Goal: Find contact information: Find contact information

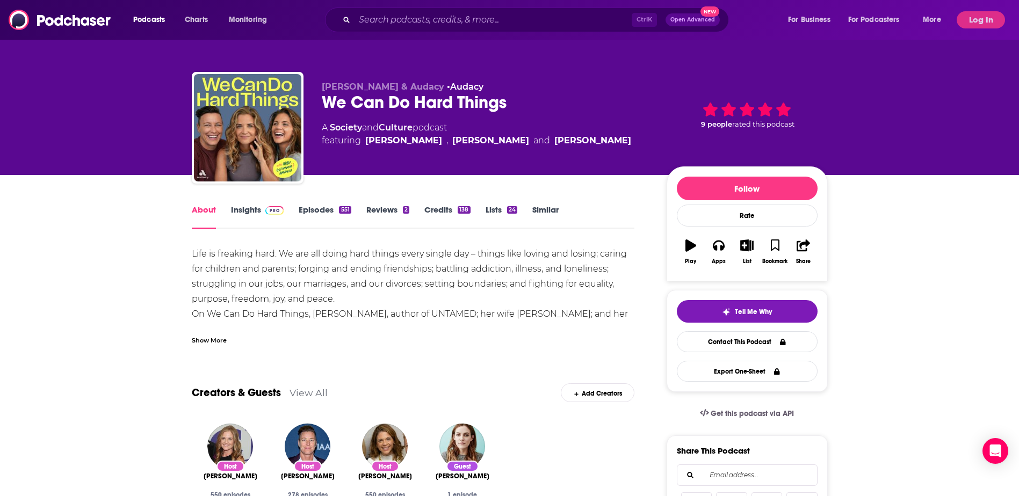
scroll to position [54, 0]
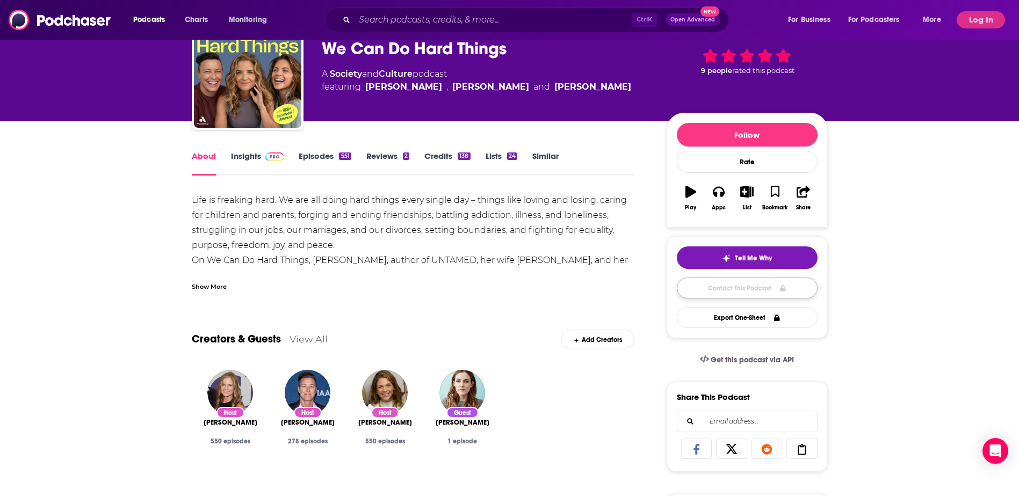
click at [449, 295] on link "Contact This Podcast" at bounding box center [747, 288] width 141 height 21
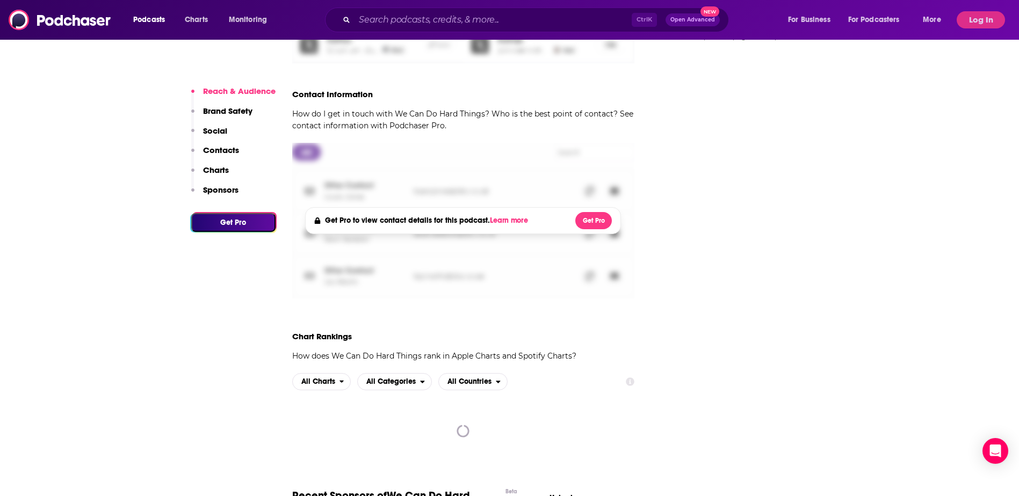
scroll to position [1063, 0]
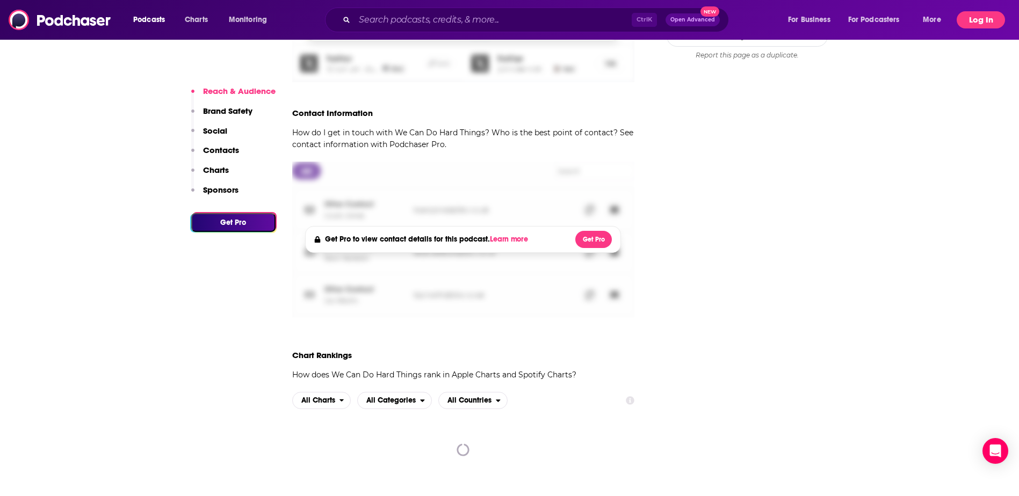
click at [449, 23] on button "Log In" at bounding box center [981, 19] width 48 height 17
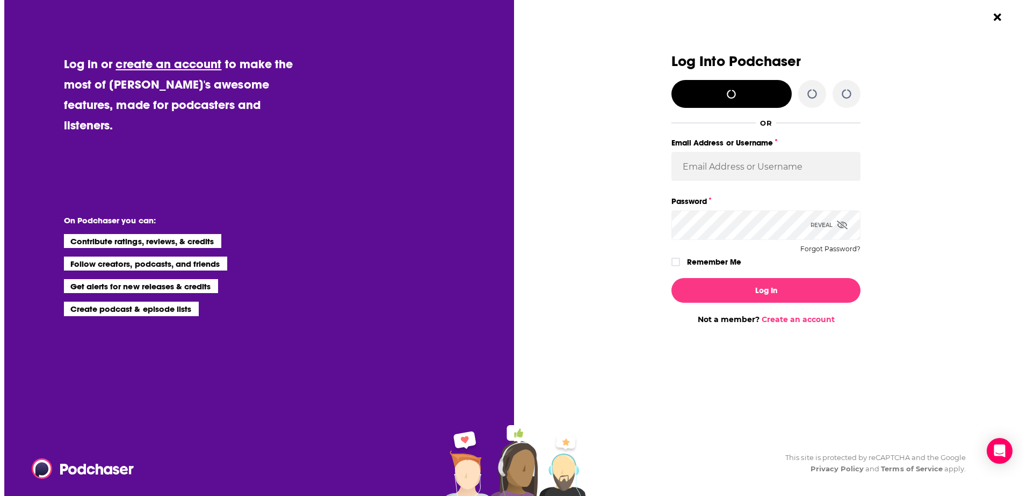
scroll to position [0, 0]
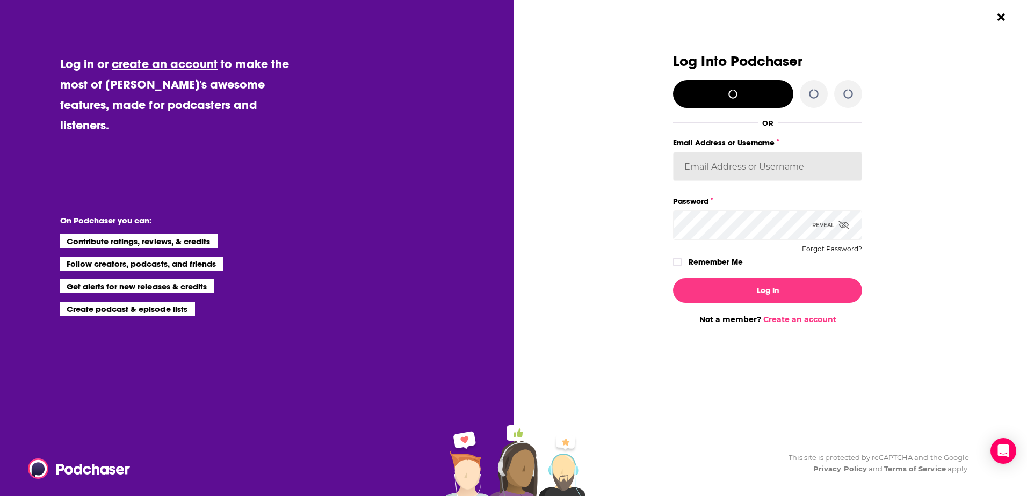
type input "[PERSON_NAME][EMAIL_ADDRESS][PERSON_NAME][DOMAIN_NAME]"
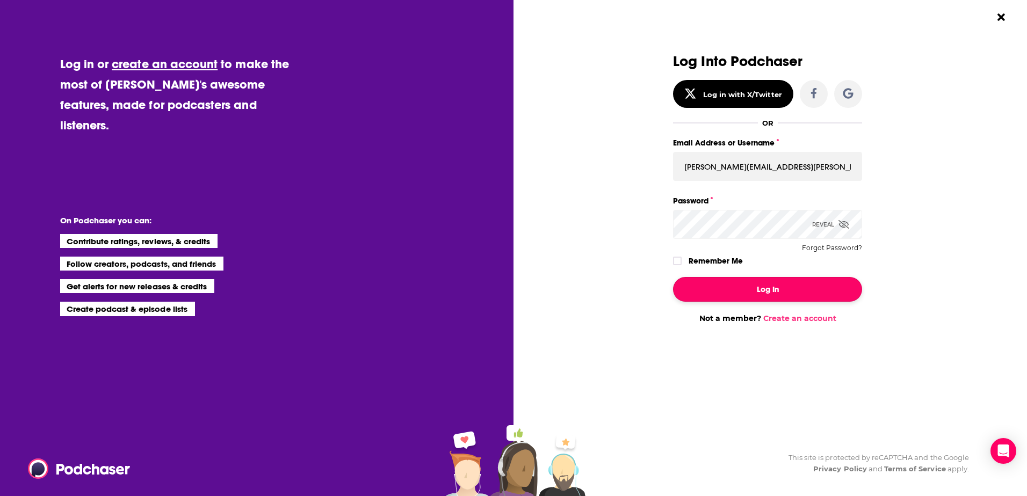
click at [449, 296] on button "Log In" at bounding box center [767, 289] width 189 height 25
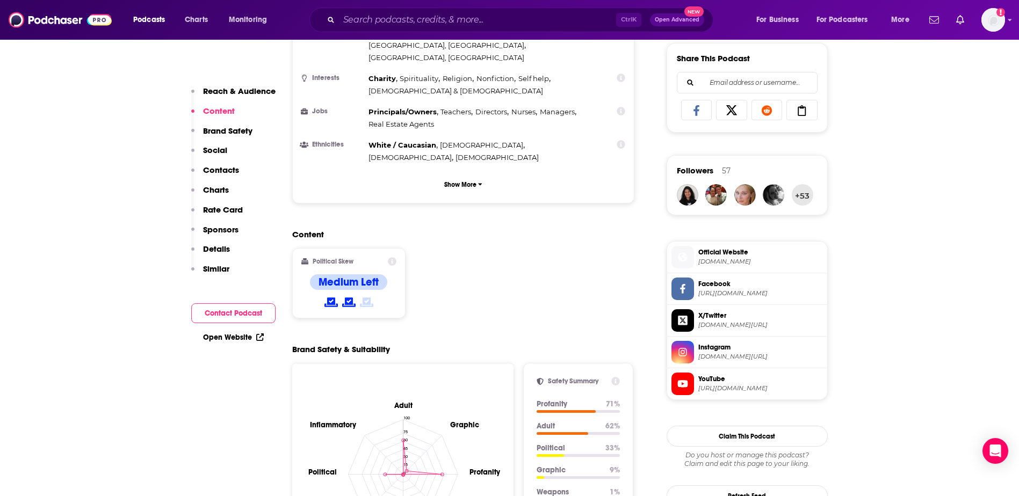
scroll to position [580, 0]
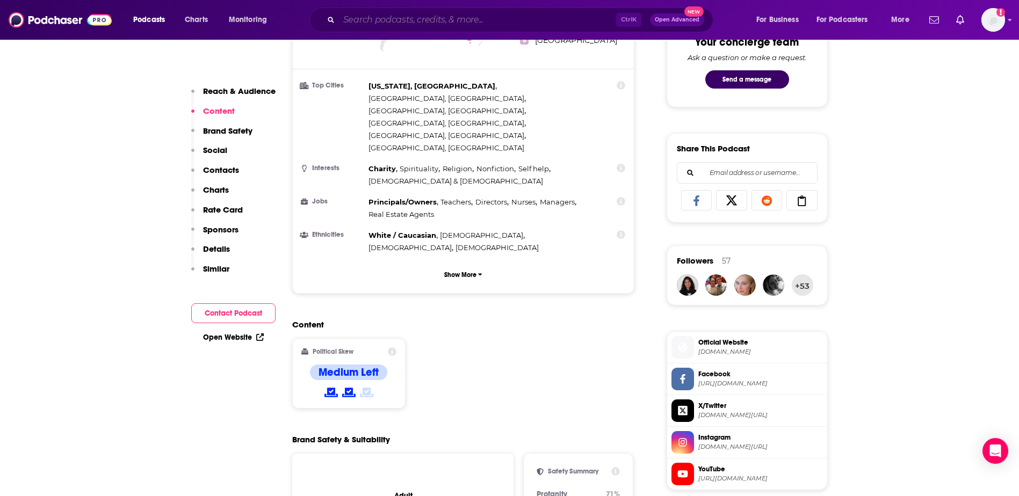
click at [373, 23] on input "Search podcasts, credits, & more..." at bounding box center [477, 19] width 277 height 17
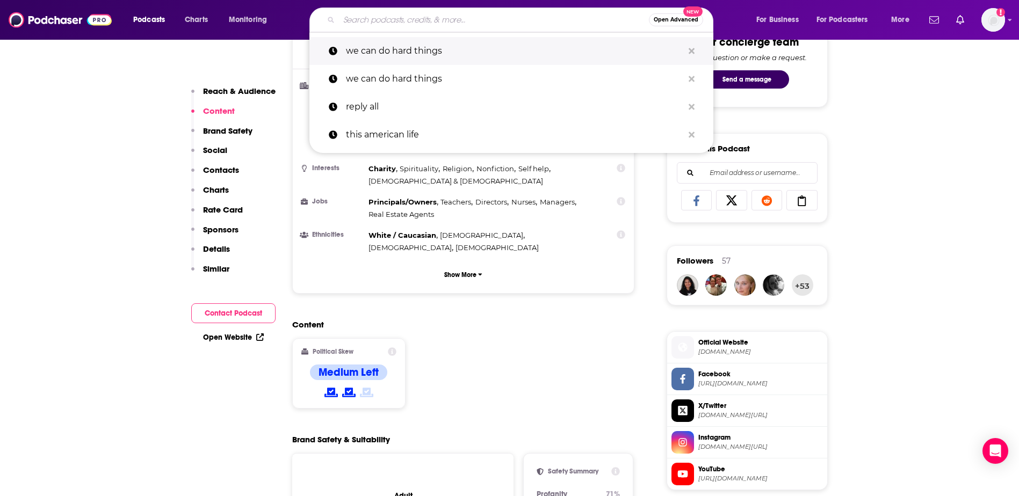
click at [392, 60] on p "we can do hard things" at bounding box center [514, 51] width 337 height 28
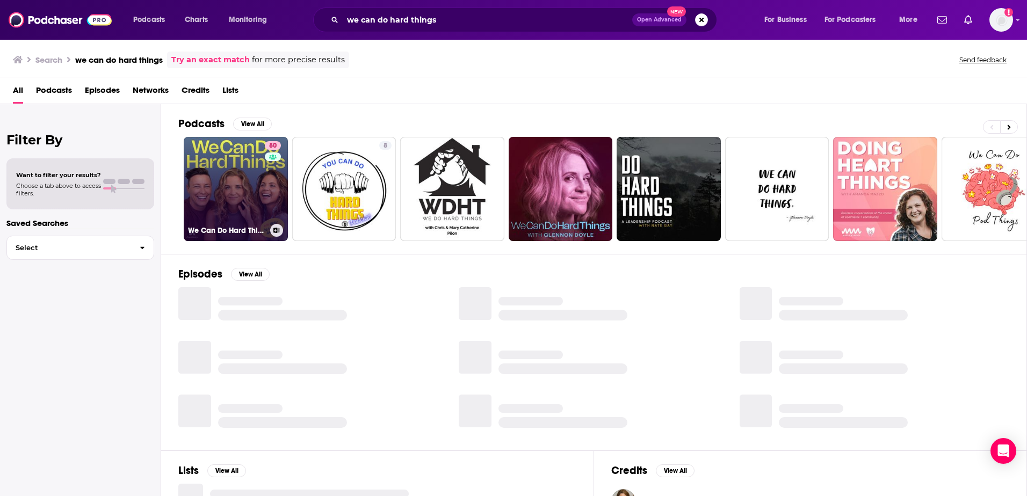
click at [241, 160] on link "80 We Can Do Hard Things" at bounding box center [236, 189] width 104 height 104
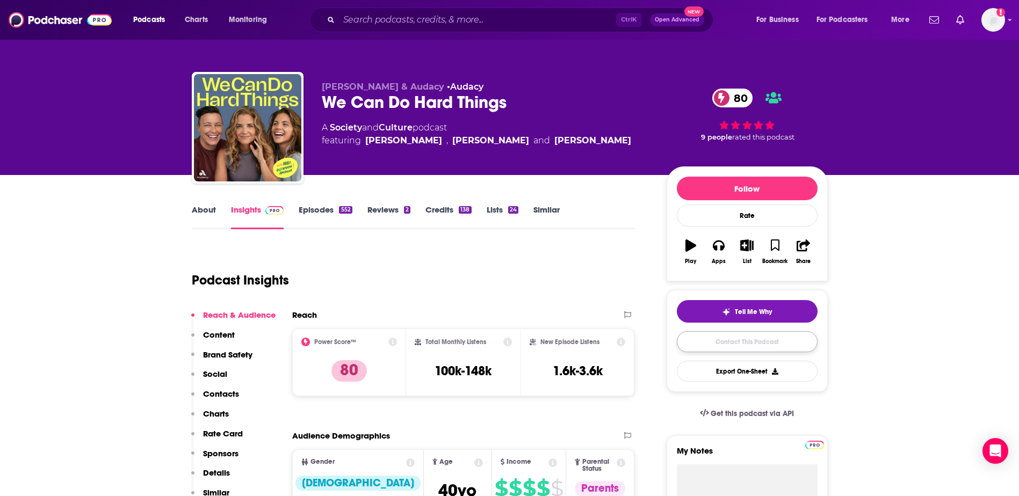
click at [449, 324] on link "Contact This Podcast" at bounding box center [747, 341] width 141 height 21
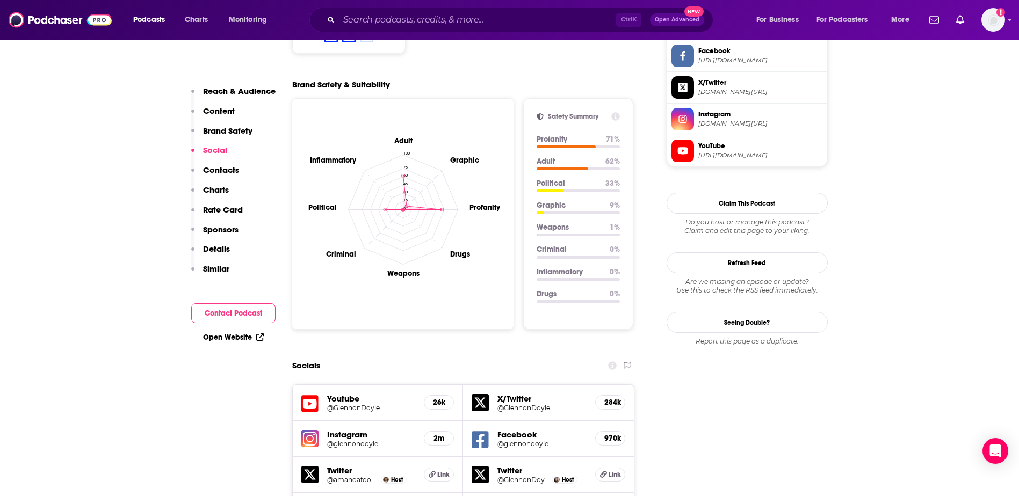
scroll to position [833, 0]
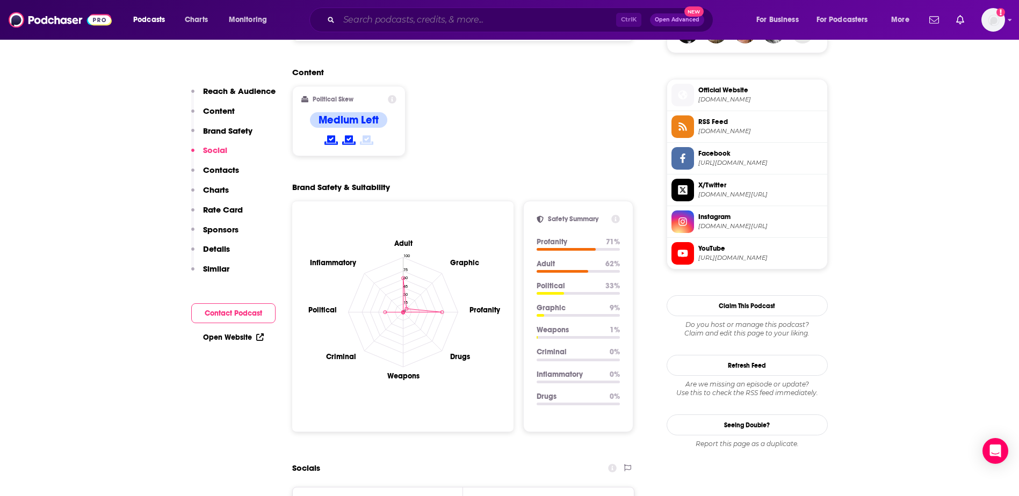
click at [393, 16] on input "Search podcasts, credits, & more..." at bounding box center [477, 19] width 277 height 17
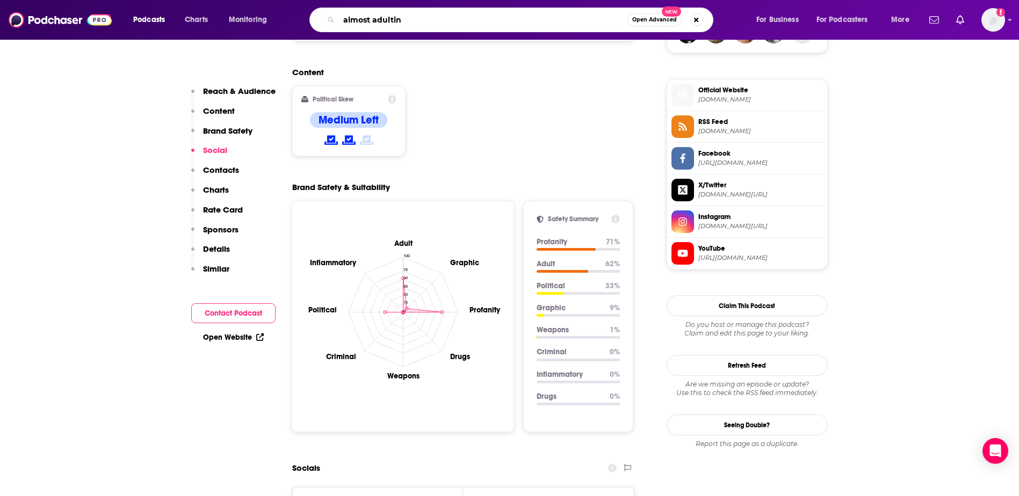
type input "almost adulting"
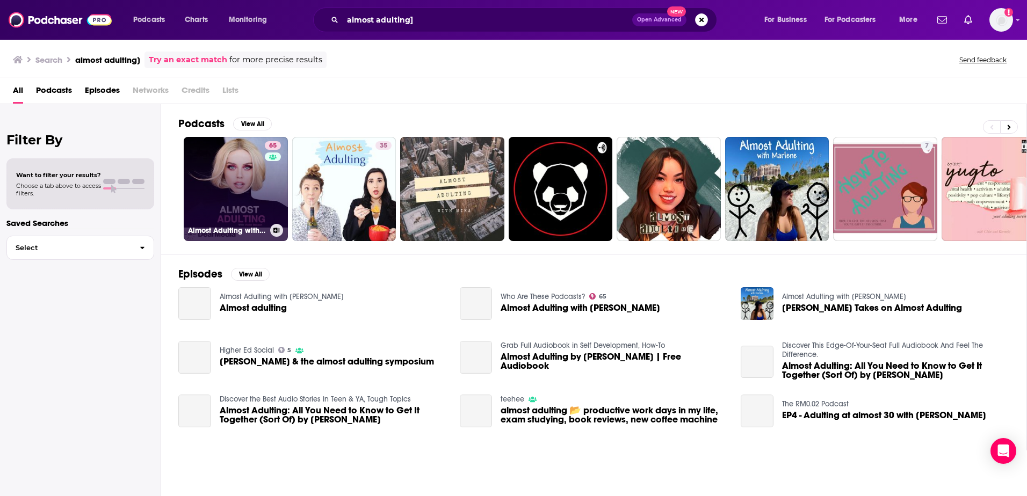
click at [210, 189] on link "65 Almost Adulting with [PERSON_NAME]" at bounding box center [236, 189] width 104 height 104
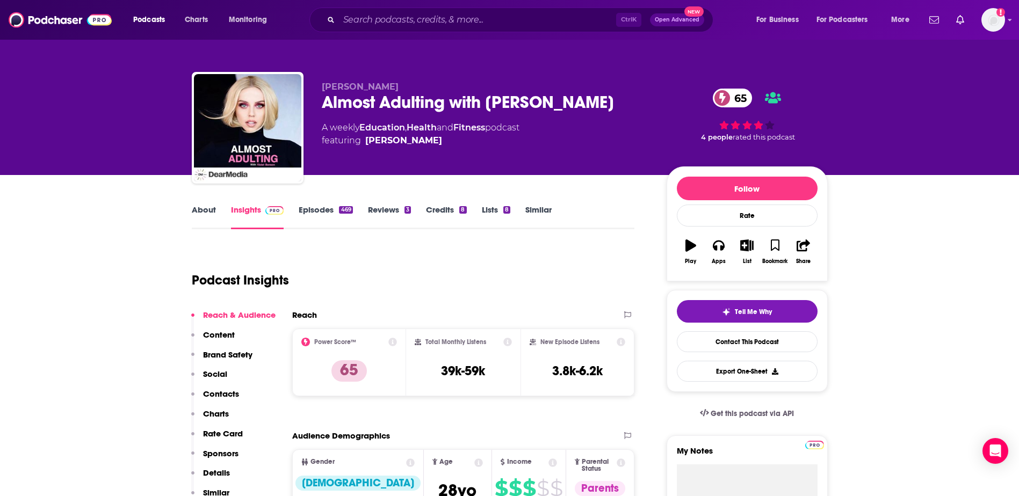
click at [205, 227] on link "About" at bounding box center [204, 217] width 24 height 25
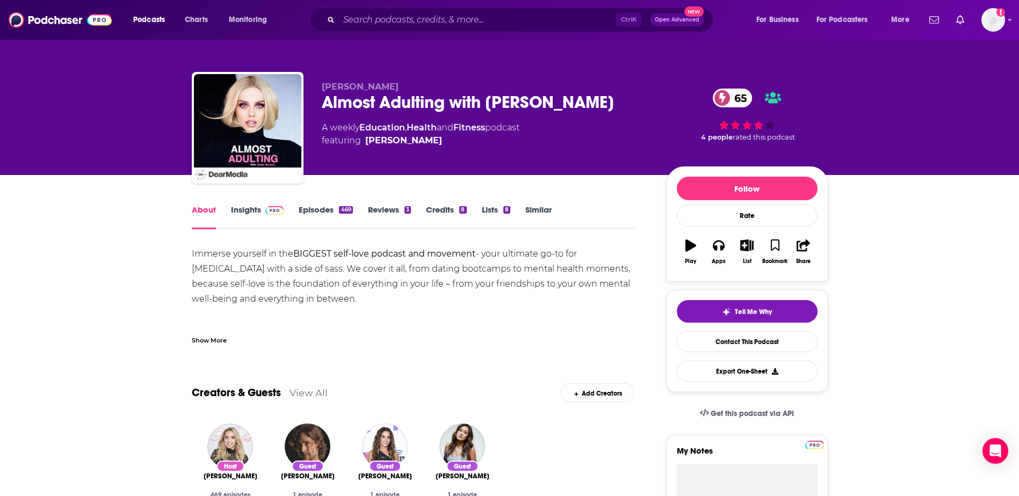
click at [234, 220] on link "Insights" at bounding box center [257, 217] width 53 height 25
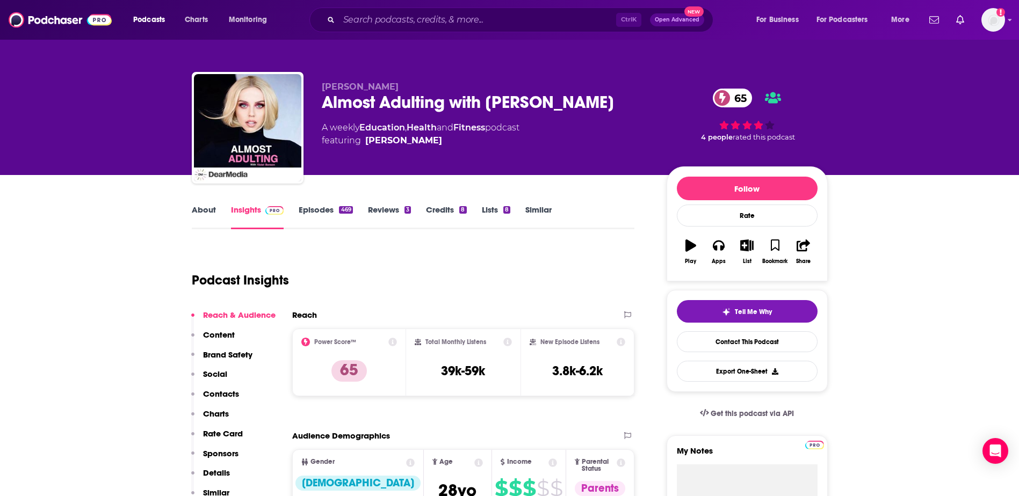
click at [195, 211] on link "About" at bounding box center [204, 217] width 24 height 25
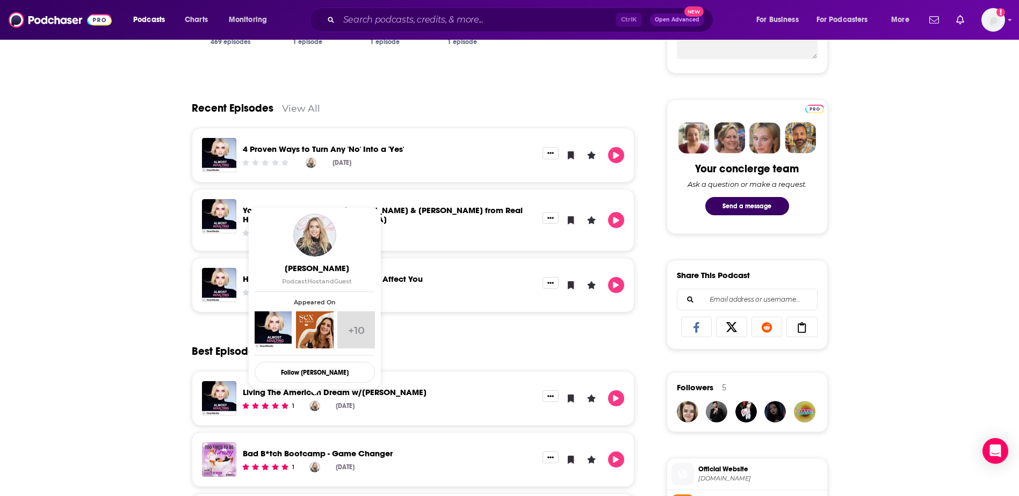
scroll to position [322, 0]
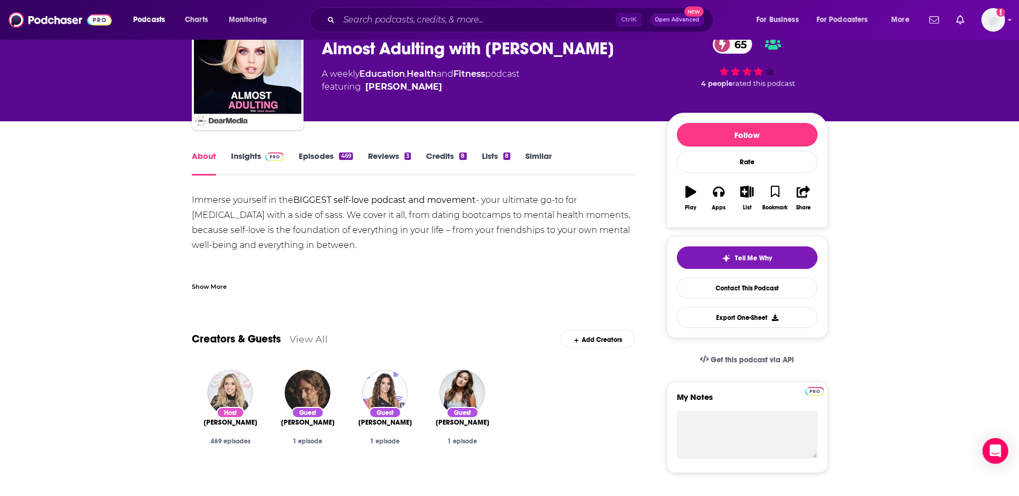
scroll to position [0, 0]
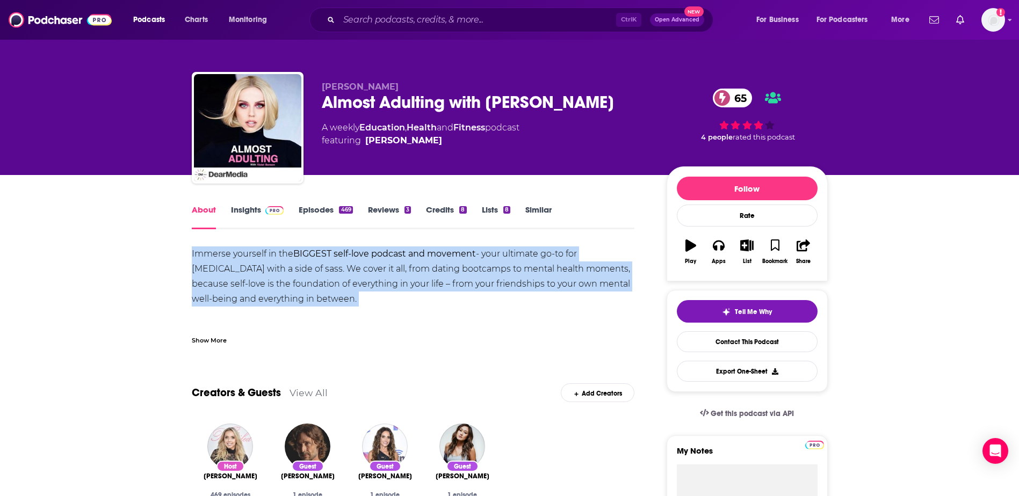
drag, startPoint x: 375, startPoint y: 296, endPoint x: 175, endPoint y: 255, distance: 204.5
copy div "Immerse yourself in the BIGGEST self-love podcast and movement - your ultimate …"
click at [449, 324] on link "Contact This Podcast" at bounding box center [747, 341] width 141 height 21
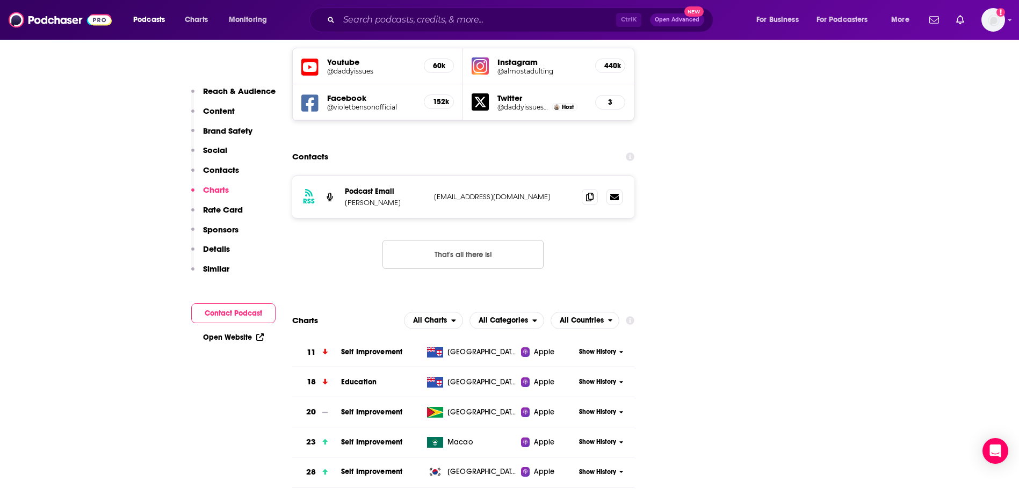
scroll to position [1215, 0]
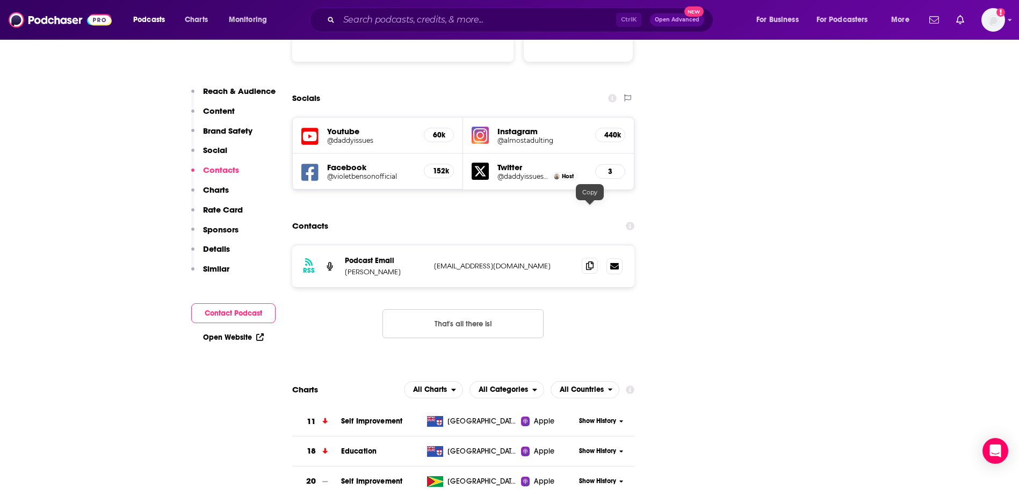
click at [449, 262] on icon at bounding box center [590, 266] width 8 height 9
click at [381, 26] on input "Search podcasts, credits, & more..." at bounding box center [477, 19] width 277 height 17
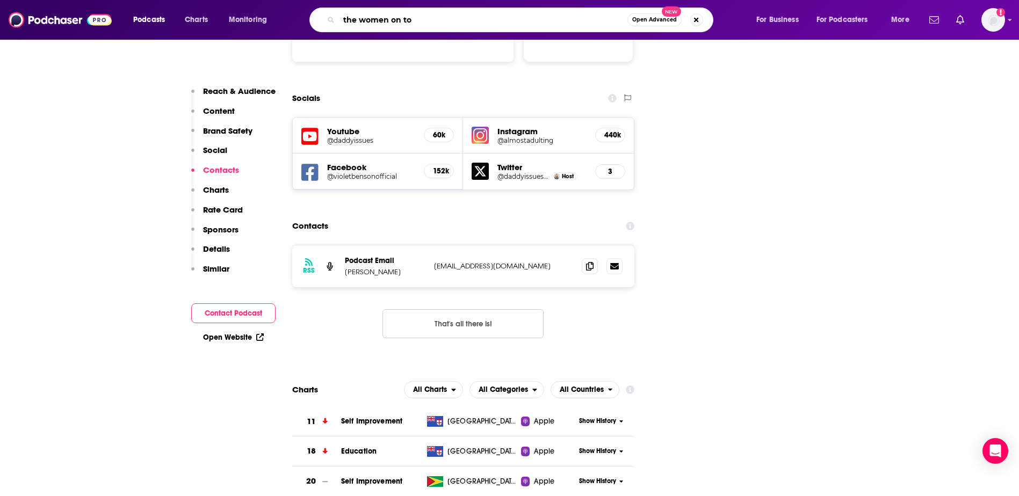
type input "the women on top"
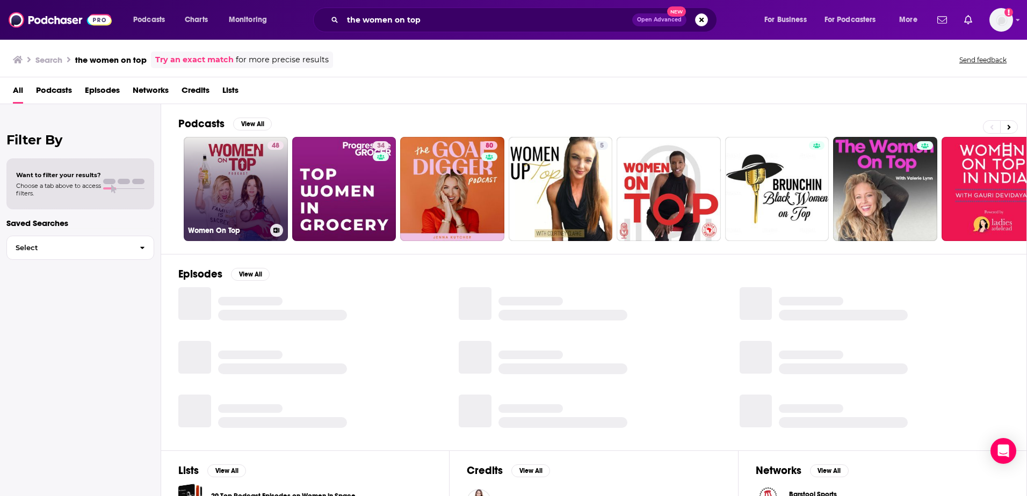
click at [248, 163] on link "48 Women On Top" at bounding box center [236, 189] width 104 height 104
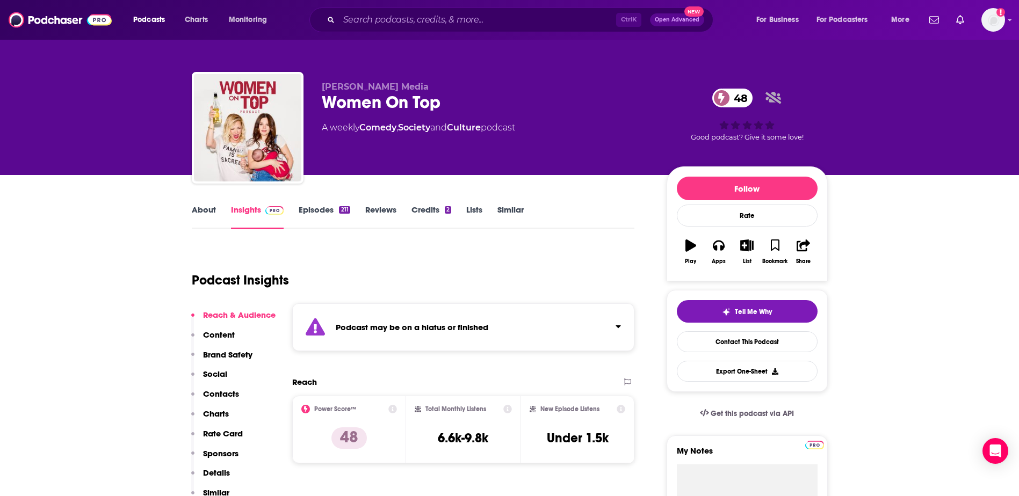
click at [199, 216] on link "About" at bounding box center [204, 217] width 24 height 25
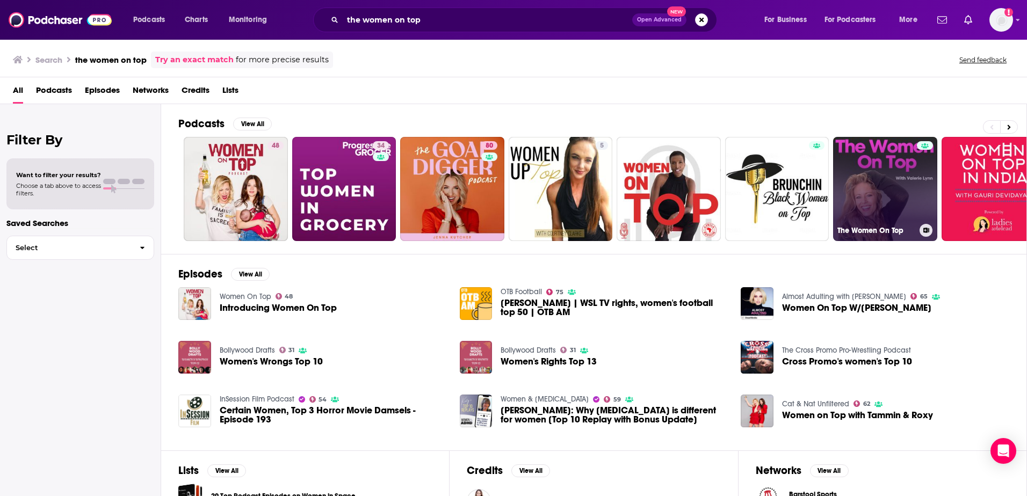
click at [449, 189] on link "The Women On Top" at bounding box center [885, 189] width 104 height 104
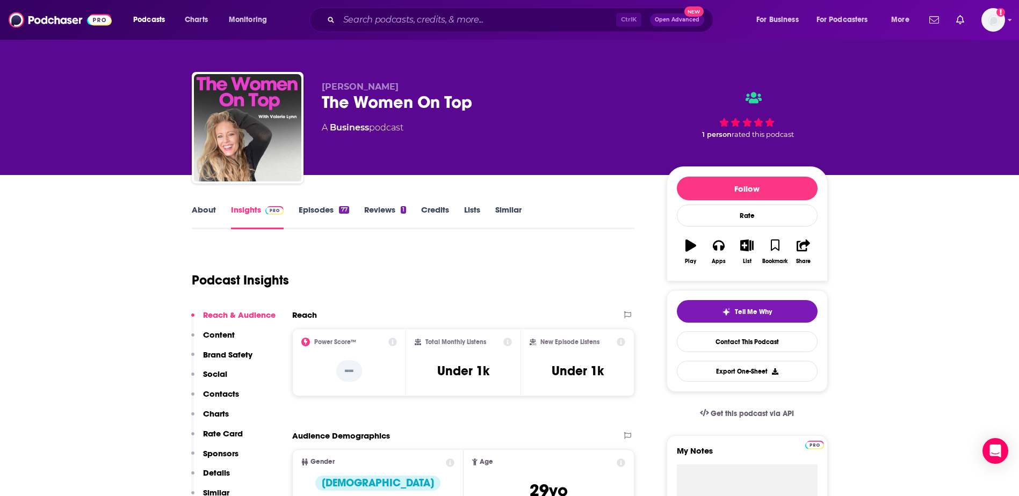
click at [197, 211] on link "About" at bounding box center [204, 217] width 24 height 25
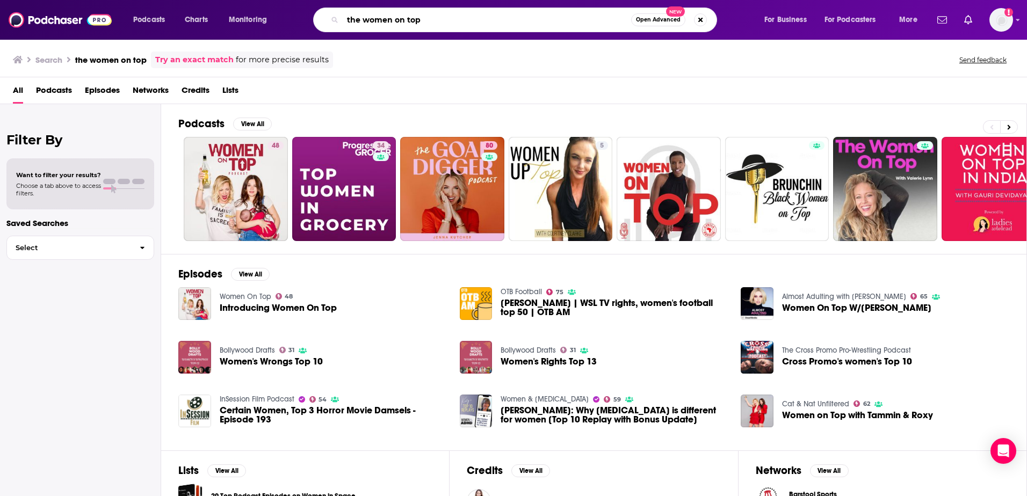
drag, startPoint x: 485, startPoint y: 21, endPoint x: 176, endPoint y: 21, distance: 309.4
click at [176, 21] on div "Podcasts Charts Monitoring the women on top Open Advanced New For Business For …" at bounding box center [527, 20] width 802 height 25
type input "[MEDICAL_DATA]"
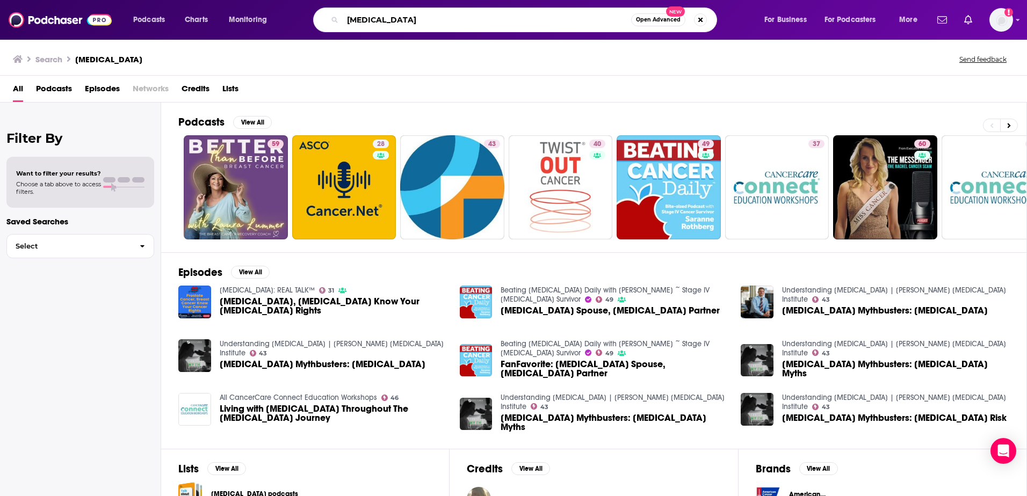
drag, startPoint x: 394, startPoint y: 21, endPoint x: 307, endPoint y: 24, distance: 87.6
click at [307, 24] on div "[MEDICAL_DATA] Open Advanced New" at bounding box center [525, 20] width 455 height 25
type input "f"
type input "non profit"
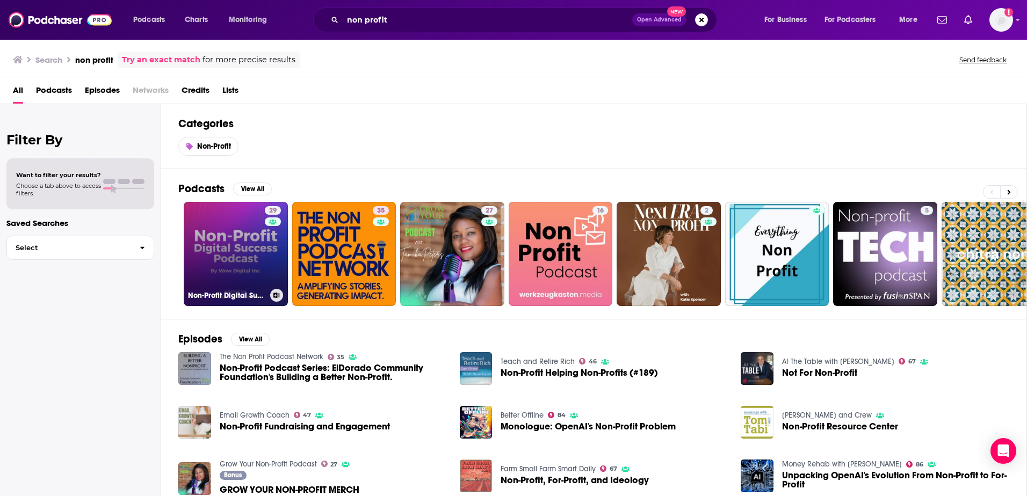
click at [243, 248] on link "29 Non-Profit Digital Success" at bounding box center [236, 254] width 104 height 104
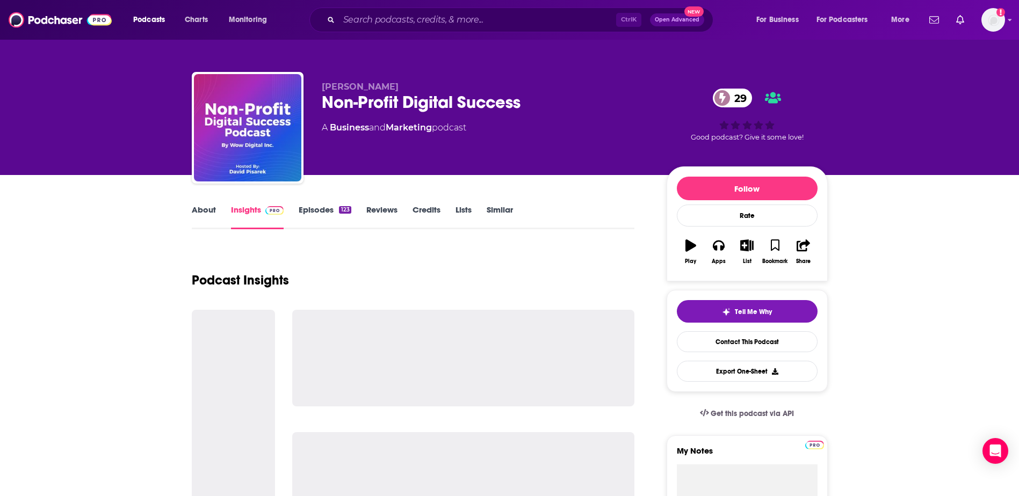
click at [212, 216] on link "About" at bounding box center [204, 217] width 24 height 25
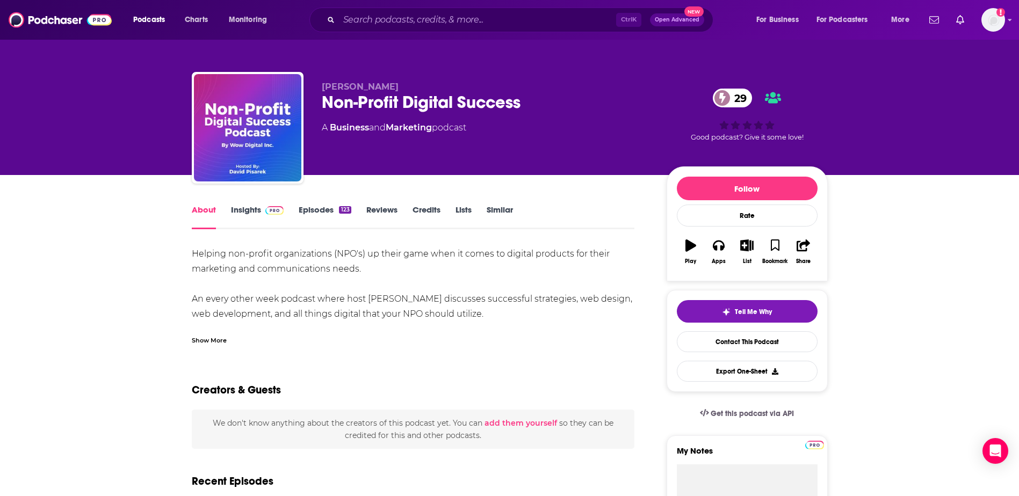
click at [255, 213] on link "Insights" at bounding box center [257, 217] width 53 height 25
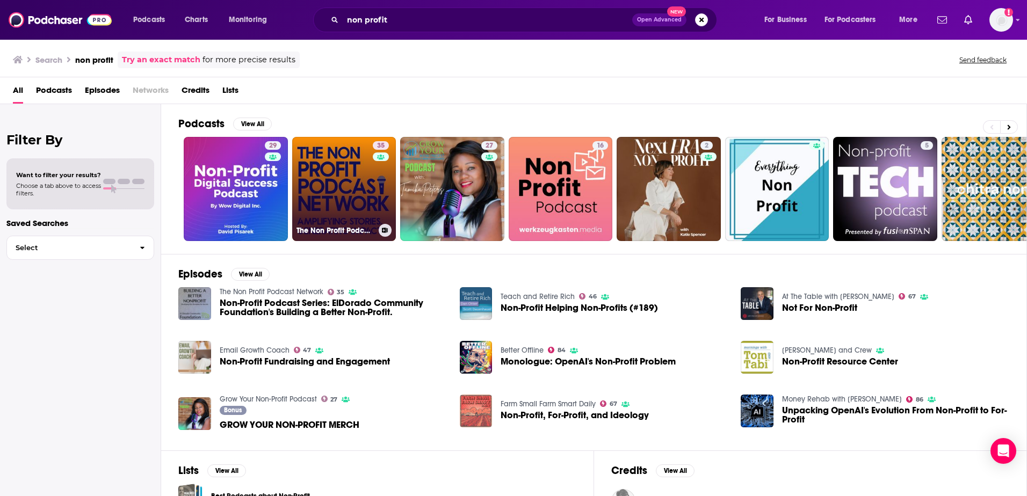
click at [332, 161] on div "Podcasts View All 29 35 The Non Profit Podcast Network 27 16 2 5 + 4k Episodes …" at bounding box center [594, 301] width 866 height 394
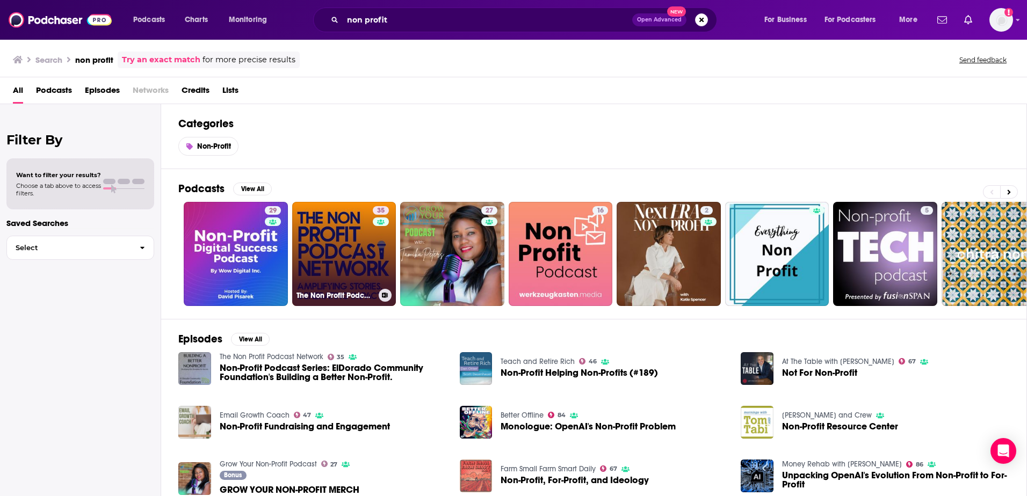
click at [329, 270] on link "35 The Non Profit Podcast Network" at bounding box center [344, 254] width 104 height 104
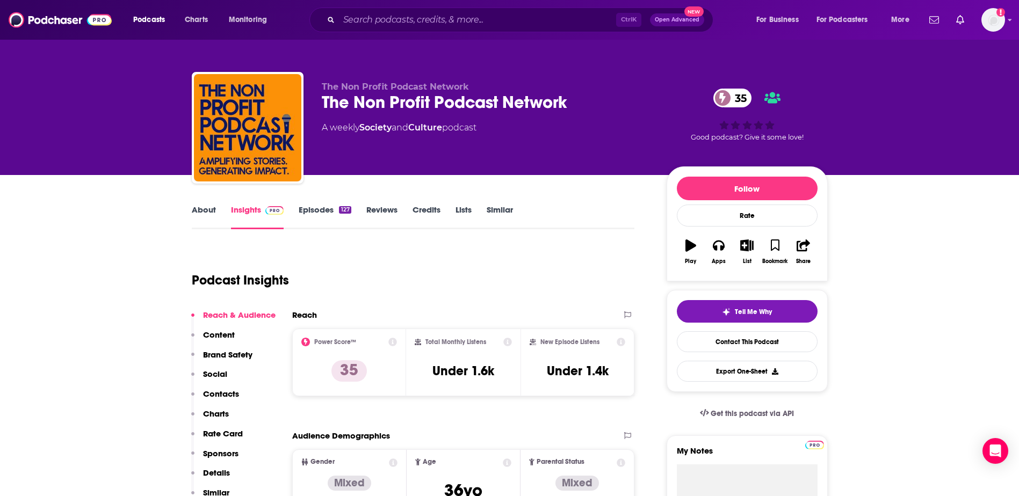
click at [207, 220] on link "About" at bounding box center [204, 217] width 24 height 25
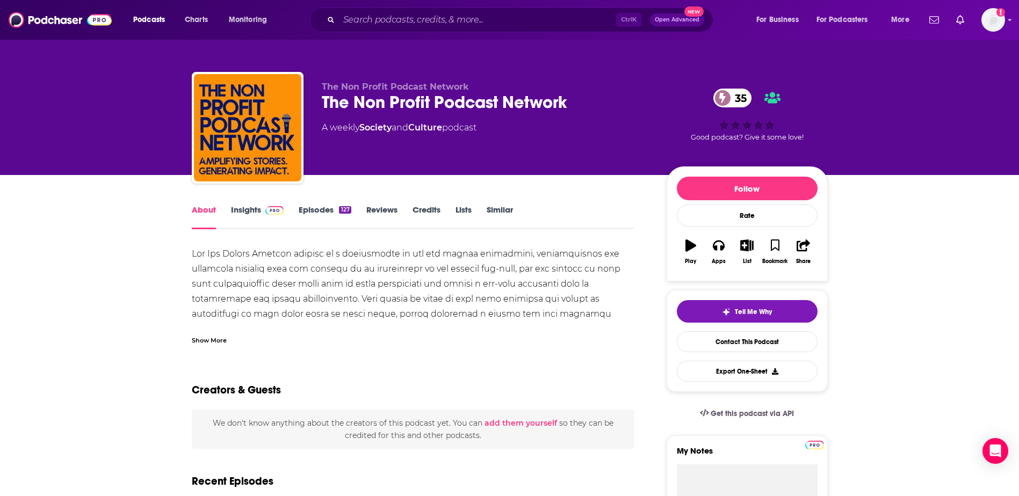
click at [243, 216] on link "Insights" at bounding box center [257, 217] width 53 height 25
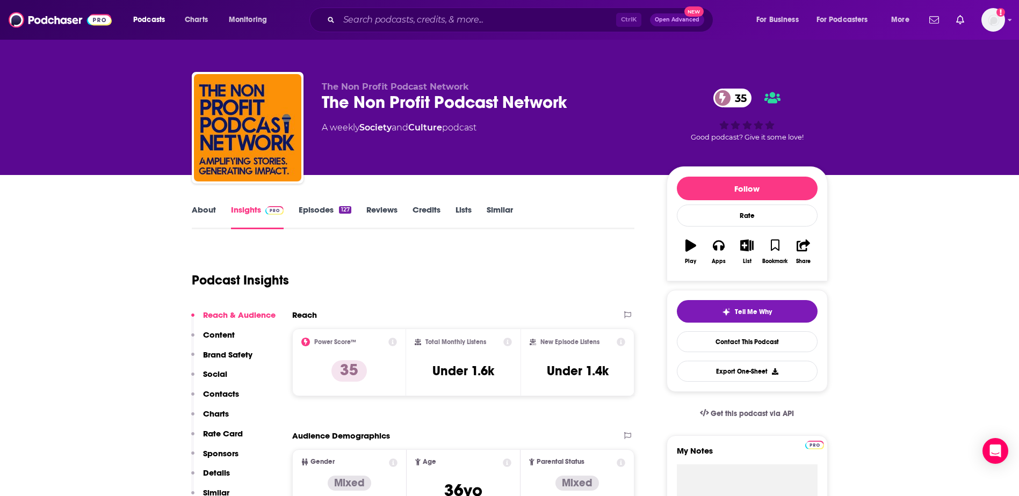
click at [192, 213] on link "About" at bounding box center [204, 217] width 24 height 25
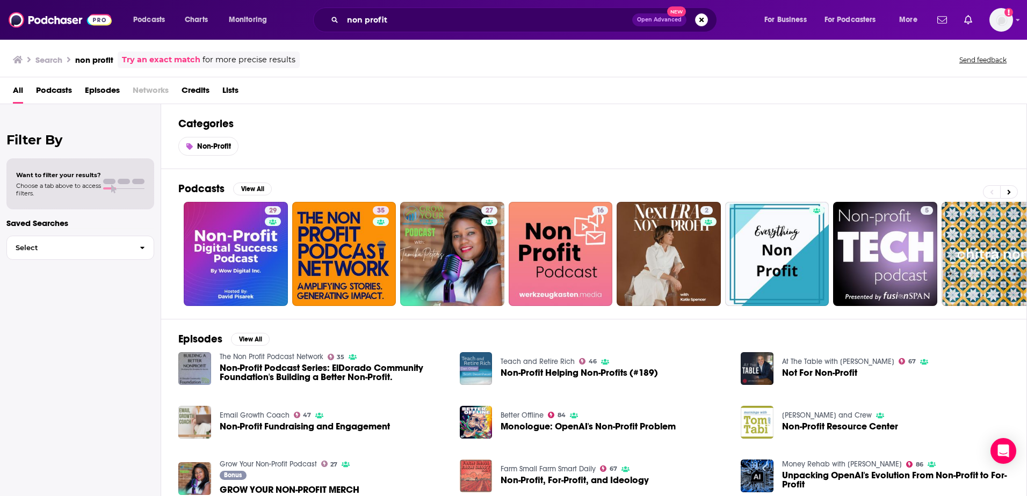
click at [449, 324] on span "Non-Profit Helping Non-Profits (#189)" at bounding box center [579, 372] width 157 height 9
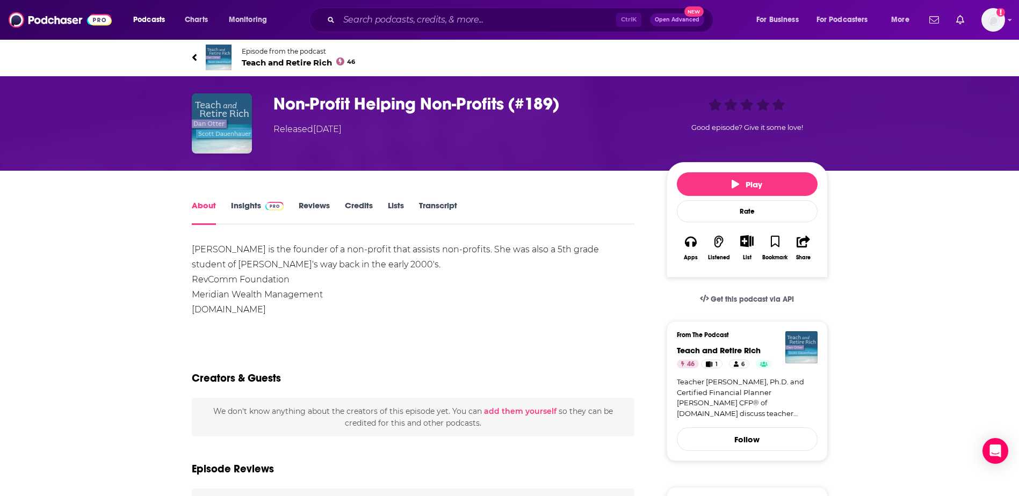
click at [243, 206] on link "Insights" at bounding box center [257, 212] width 53 height 25
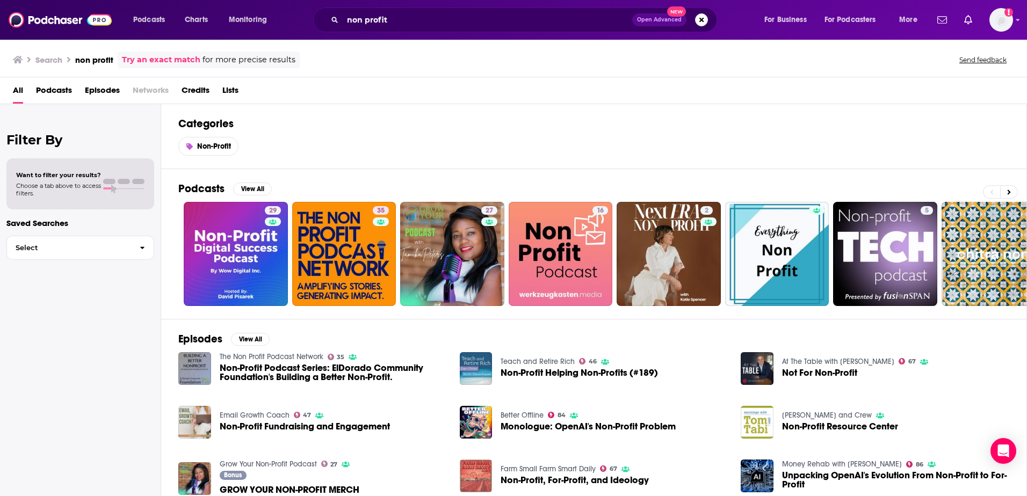
drag, startPoint x: 415, startPoint y: 29, endPoint x: 404, endPoint y: 27, distance: 10.4
click at [404, 27] on div "non profit Open Advanced New" at bounding box center [515, 20] width 404 height 25
drag, startPoint x: 404, startPoint y: 26, endPoint x: 269, endPoint y: 13, distance: 136.4
click at [256, 10] on div "Podcasts Charts Monitoring non profit Open Advanced New For Business For Podcas…" at bounding box center [527, 20] width 802 height 25
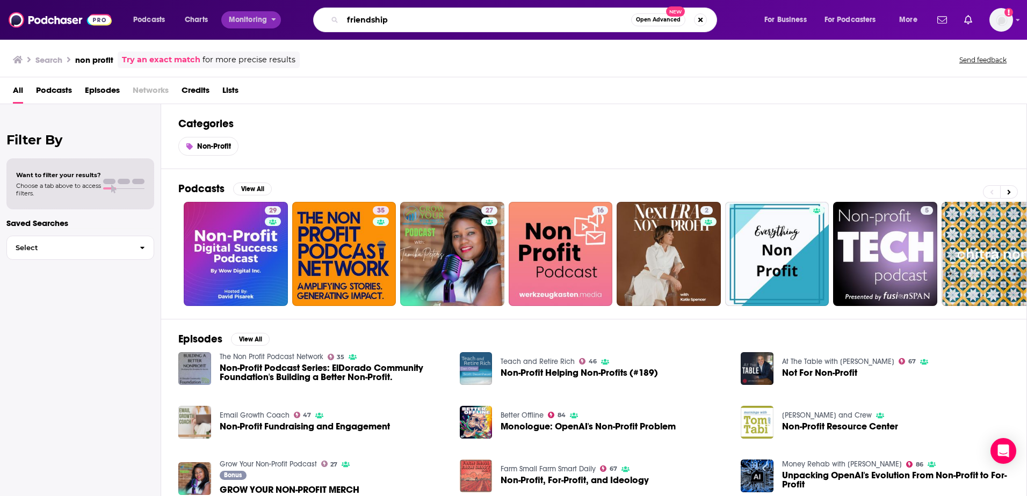
type input "friendship"
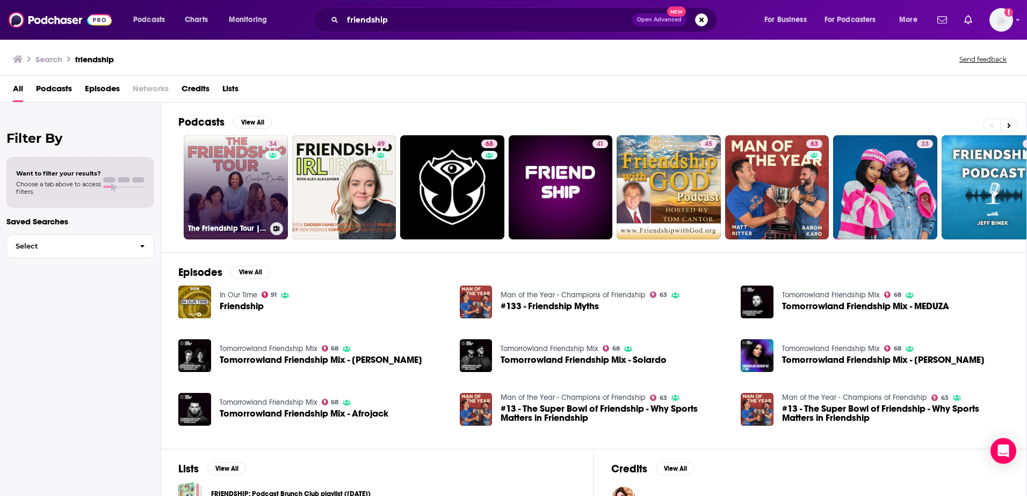
click at [253, 192] on link "34 The Friendship Tour | How to Make Friends, [DEMOGRAPHIC_DATA] Friendship, Ad…" at bounding box center [236, 187] width 104 height 104
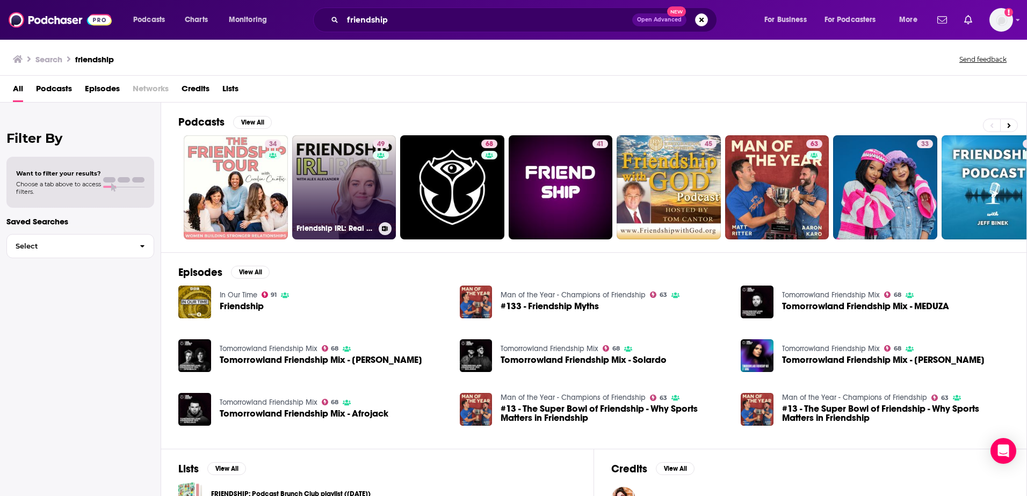
click at [360, 184] on link "49 Friendship IRL: Real Talk About Friendship, Community, and What It Actually …" at bounding box center [344, 187] width 104 height 104
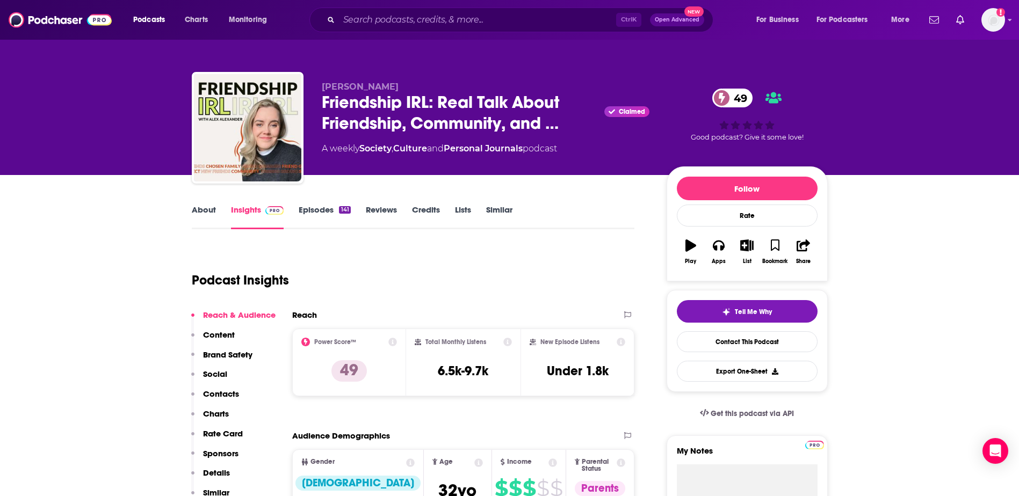
click at [202, 205] on link "About" at bounding box center [204, 217] width 24 height 25
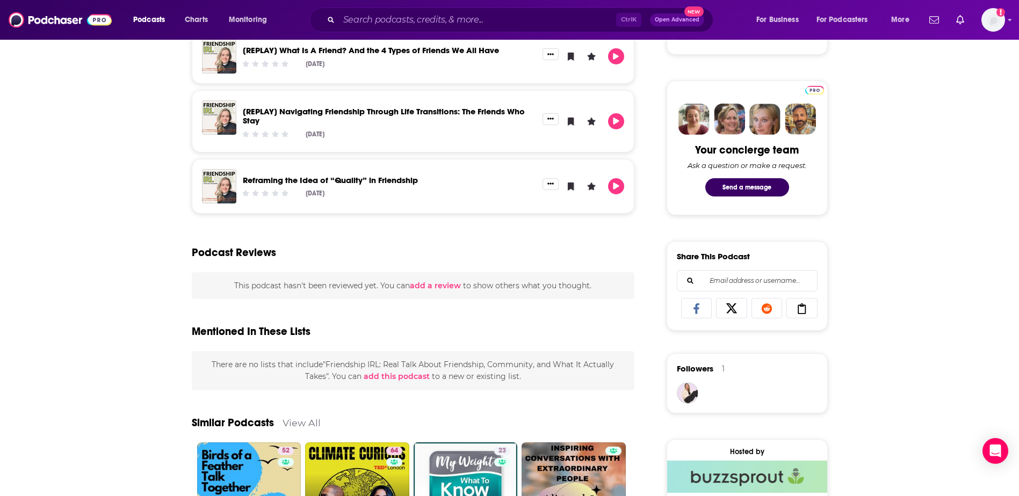
scroll to position [483, 0]
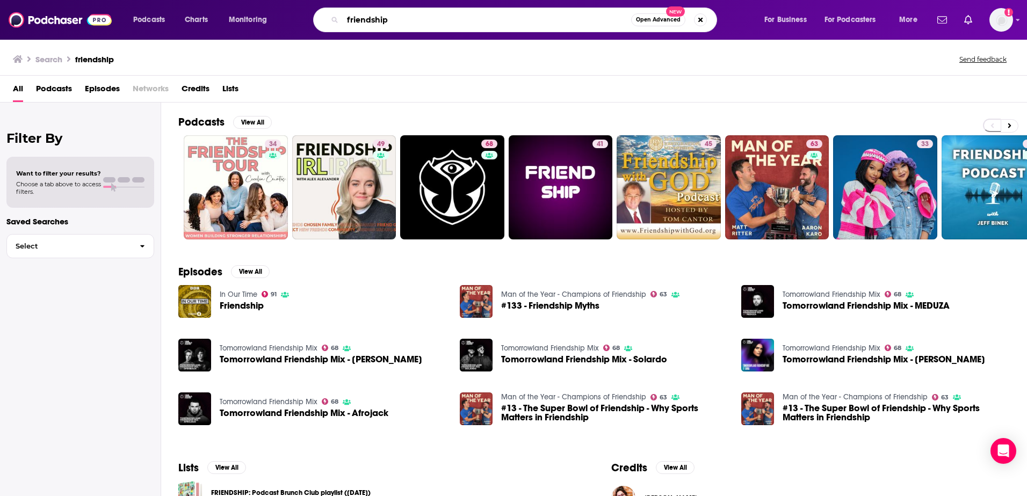
drag, startPoint x: 404, startPoint y: 23, endPoint x: 303, endPoint y: 24, distance: 100.4
click at [303, 24] on div "friendship Open Advanced New" at bounding box center [525, 20] width 455 height 25
type input "human kindness"
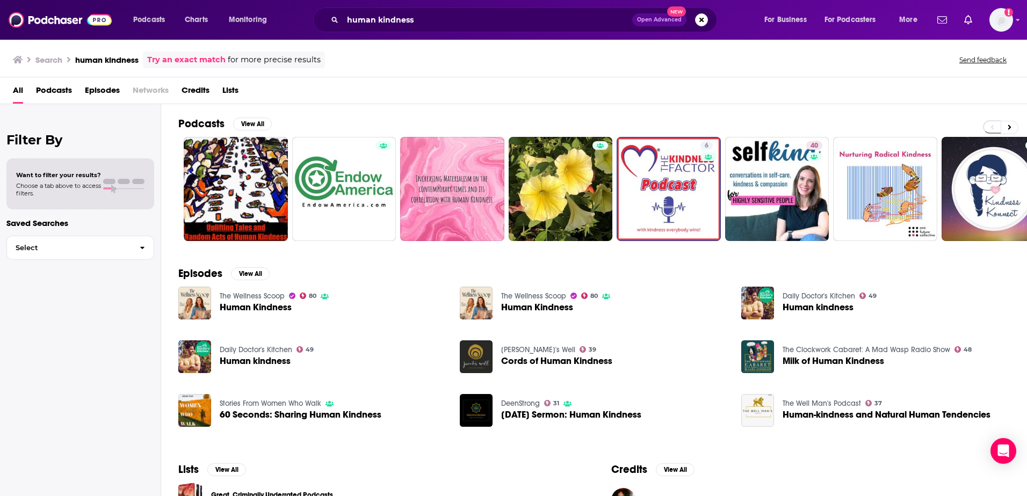
click at [260, 308] on span "Human Kindness" at bounding box center [256, 307] width 72 height 9
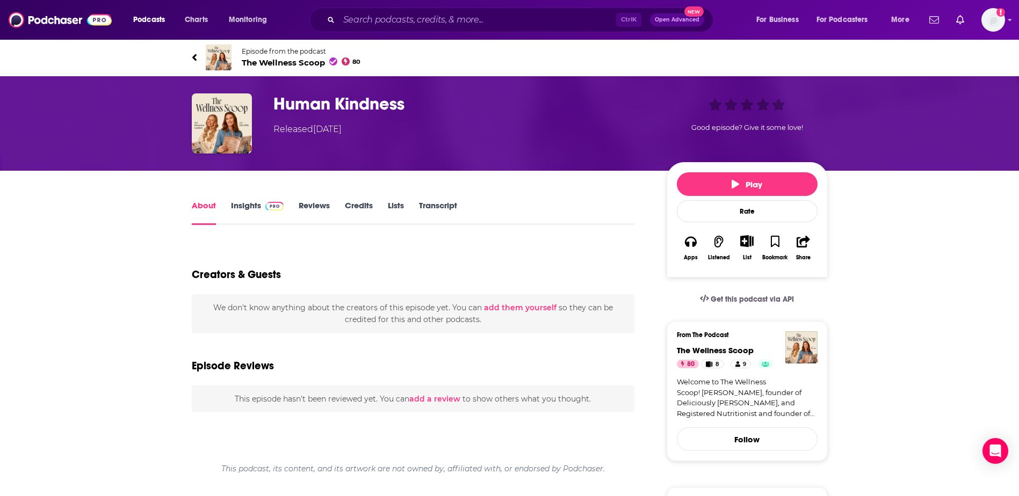
type input "https://www.podchaser.com/podcasts/the-wellness-scoop-715157/episodes/human-kin…"
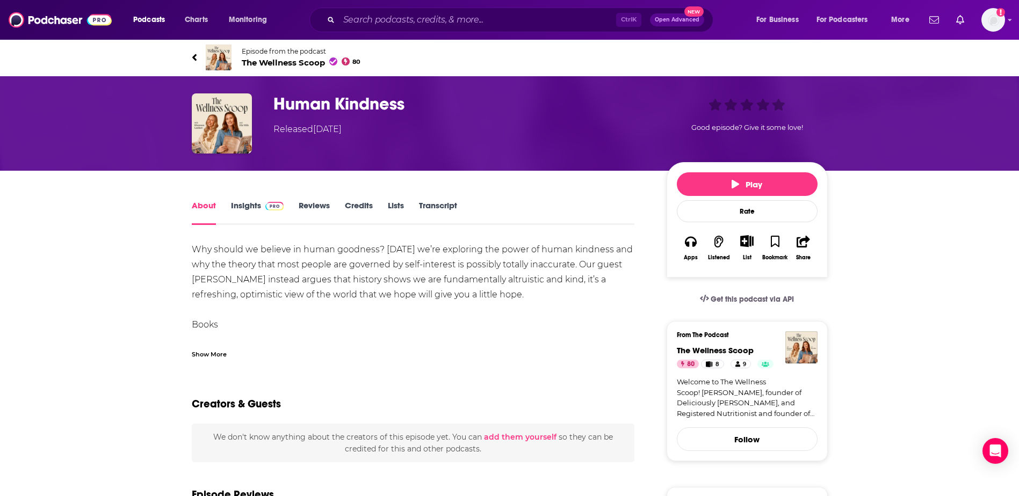
click at [236, 204] on link "Insights" at bounding box center [257, 212] width 53 height 25
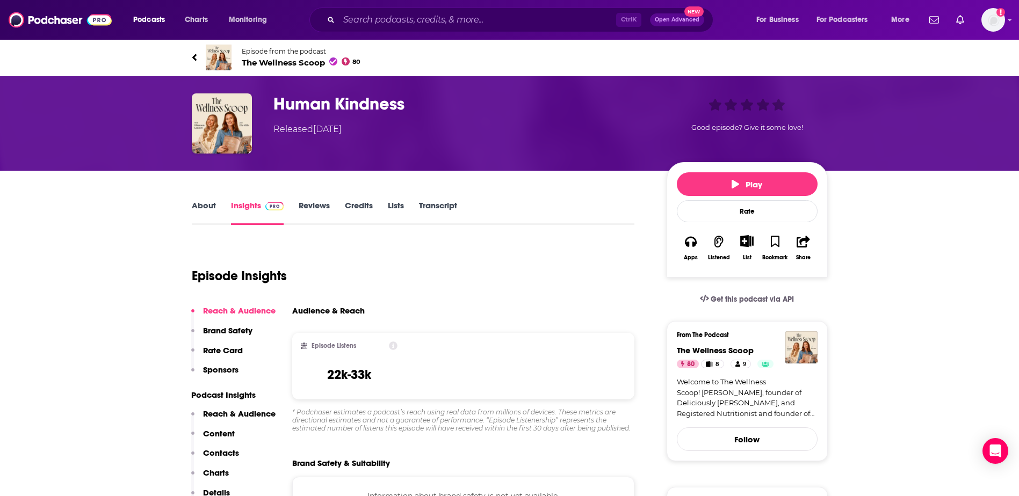
click at [204, 207] on link "About" at bounding box center [204, 212] width 24 height 25
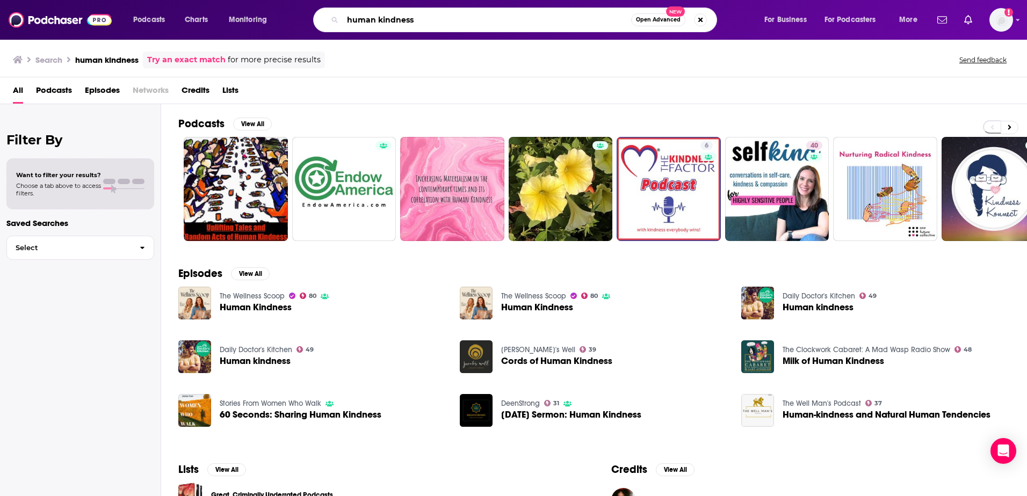
drag, startPoint x: 418, startPoint y: 21, endPoint x: 327, endPoint y: 23, distance: 90.8
click at [327, 23] on div "human kindness Open Advanced New" at bounding box center [515, 20] width 404 height 25
type input "the wellness scoop"
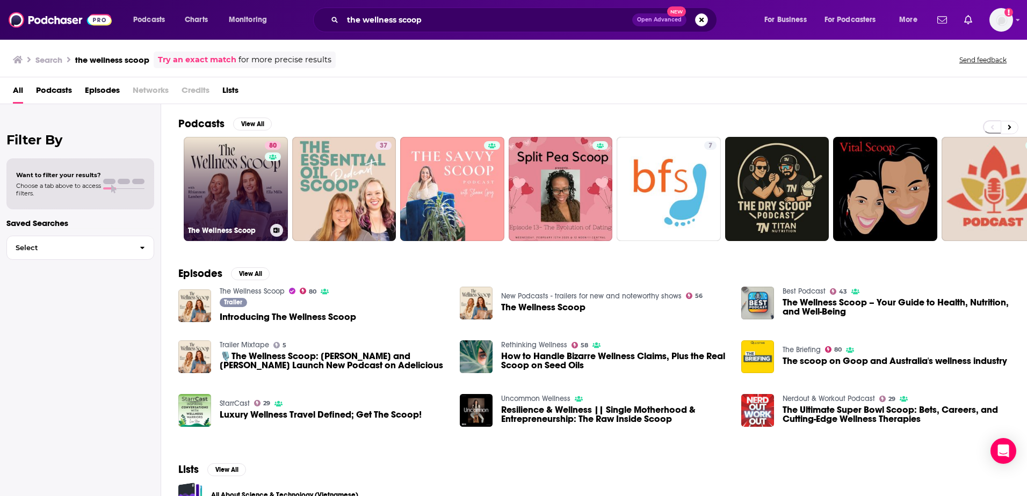
click at [235, 175] on link "80 The Wellness Scoop" at bounding box center [236, 189] width 104 height 104
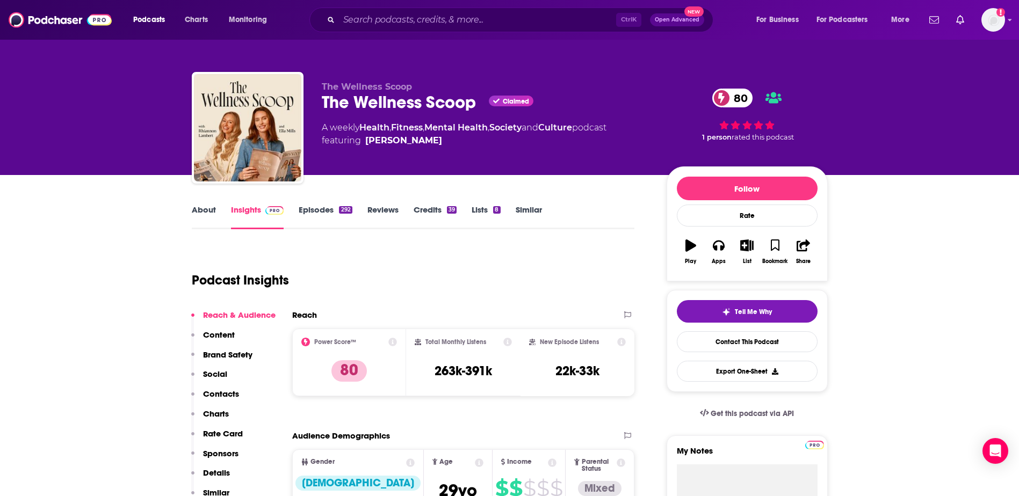
click at [197, 211] on link "About" at bounding box center [204, 217] width 24 height 25
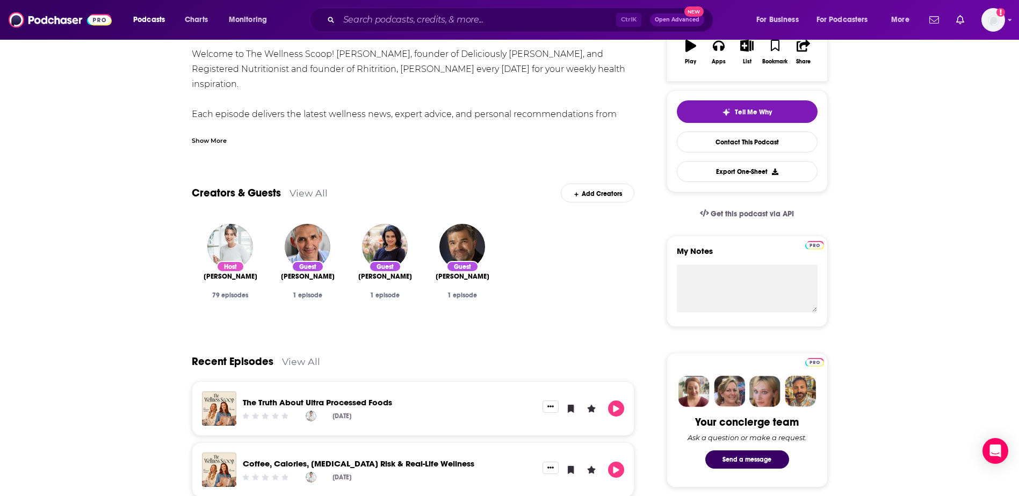
scroll to position [107, 0]
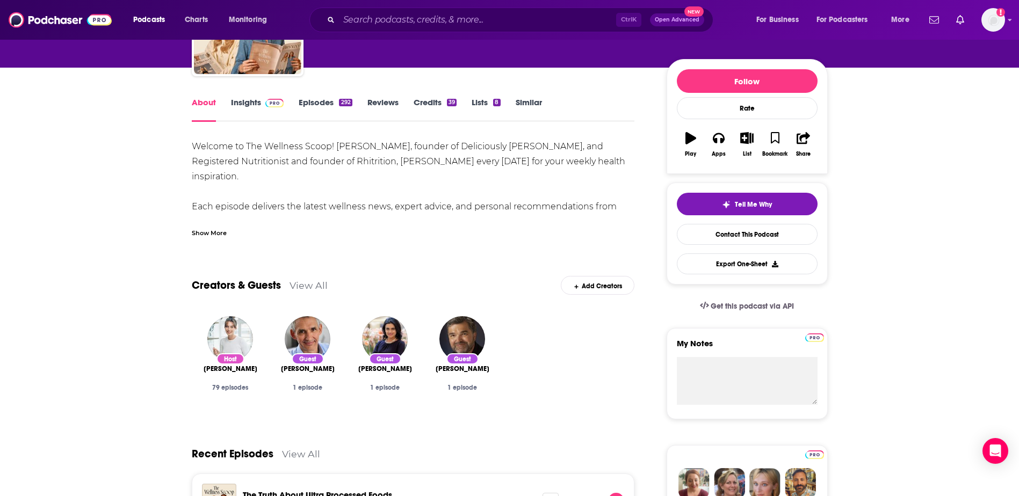
drag, startPoint x: 158, startPoint y: 200, endPoint x: 315, endPoint y: 206, distance: 157.5
drag, startPoint x: 315, startPoint y: 206, endPoint x: 388, endPoint y: 229, distance: 76.8
click at [383, 229] on div "Show More" at bounding box center [413, 229] width 443 height 18
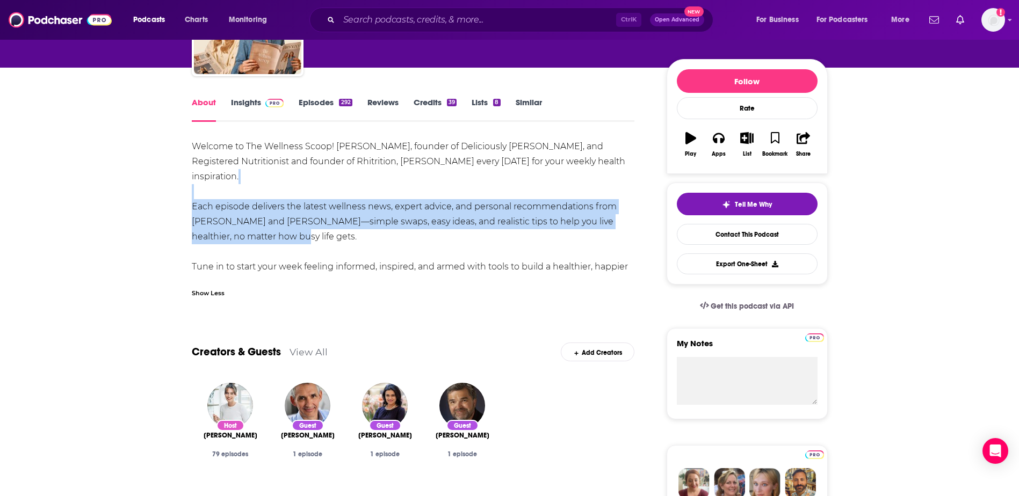
drag, startPoint x: 204, startPoint y: 191, endPoint x: 161, endPoint y: 177, distance: 45.0
copy div "Each episode delivers the latest wellness news, expert advice, and personal rec…"
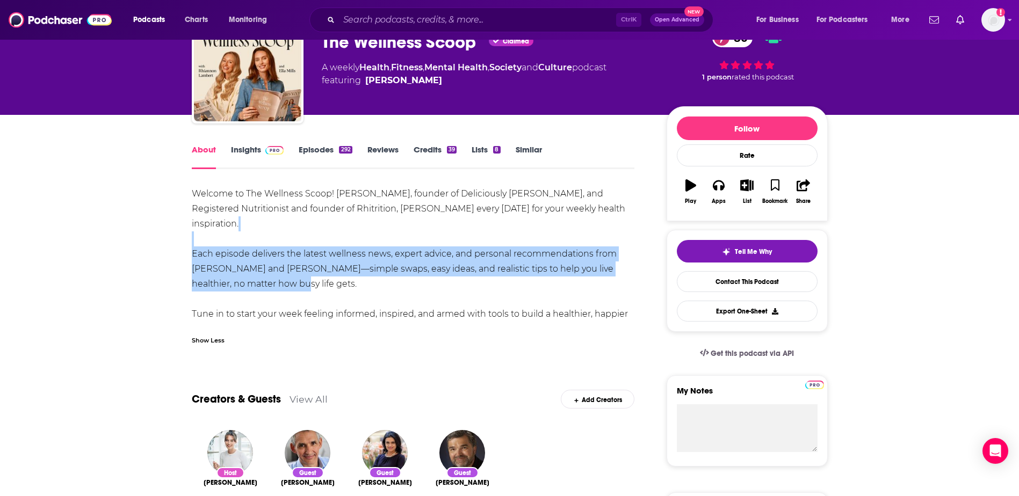
scroll to position [0, 0]
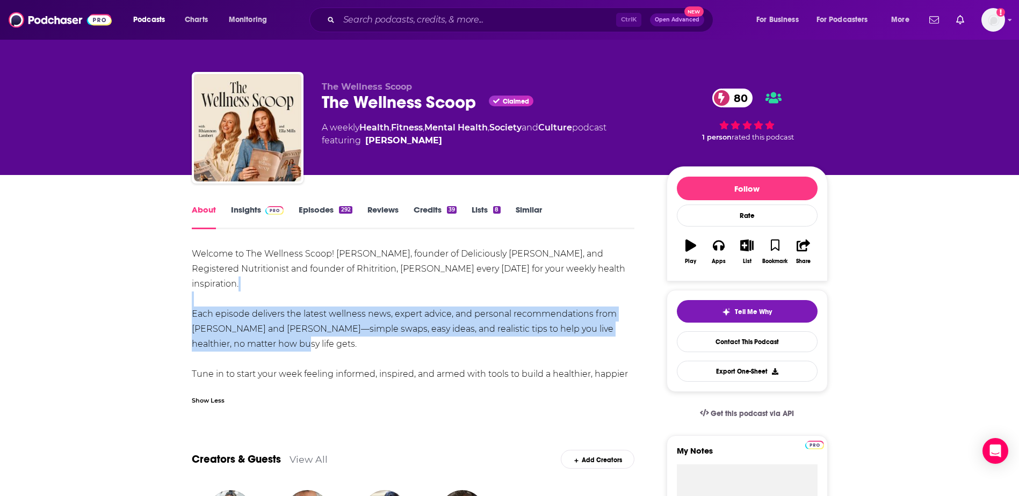
click at [319, 209] on link "Episodes 292" at bounding box center [325, 217] width 53 height 25
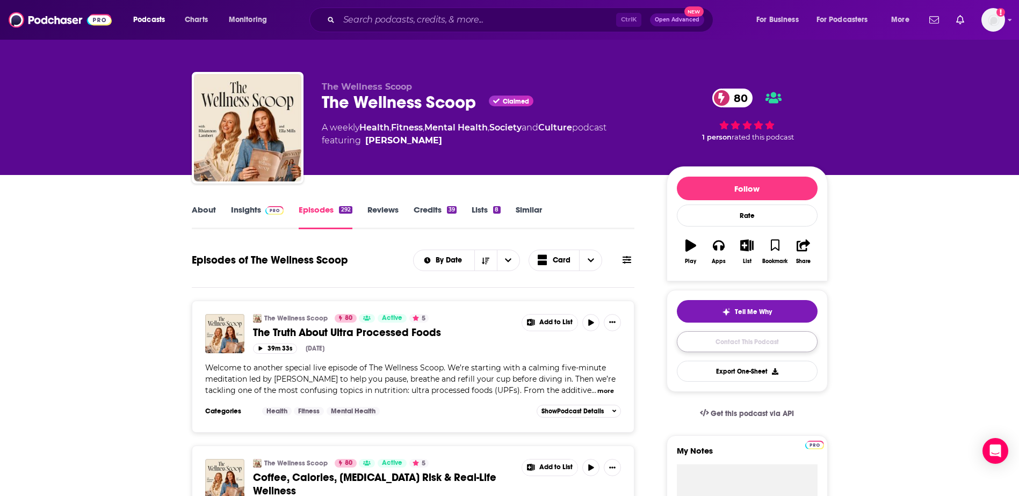
click at [732, 343] on link "Contact This Podcast" at bounding box center [747, 341] width 141 height 21
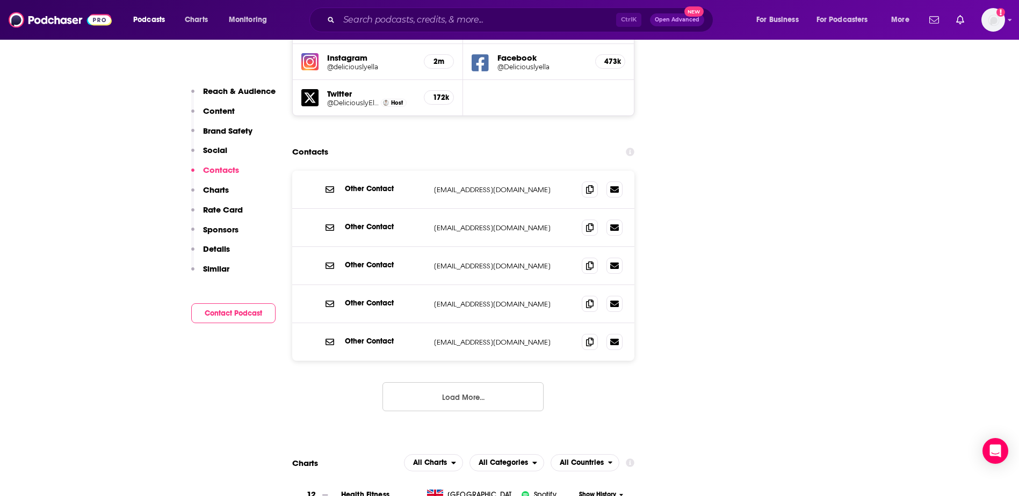
scroll to position [1238, 0]
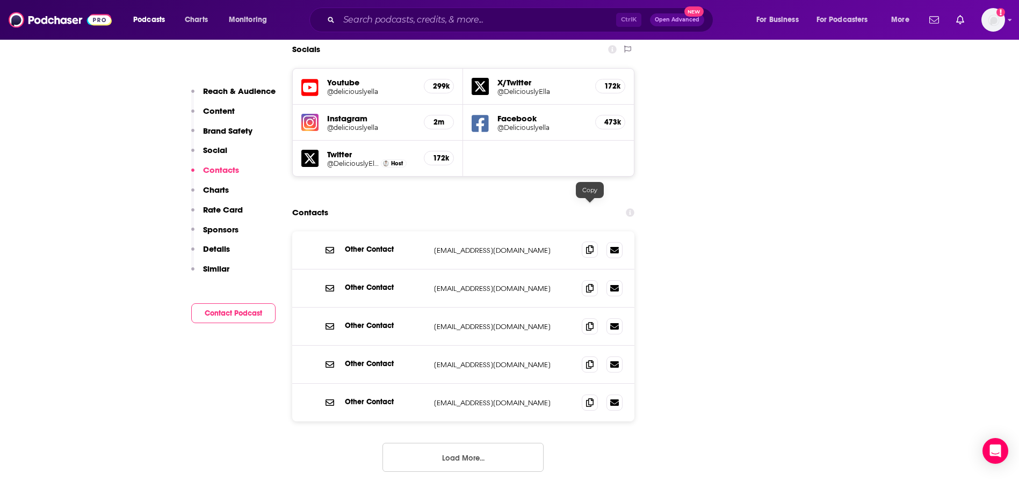
click at [596, 242] on span at bounding box center [590, 250] width 16 height 16
click at [586, 360] on icon at bounding box center [590, 364] width 8 height 9
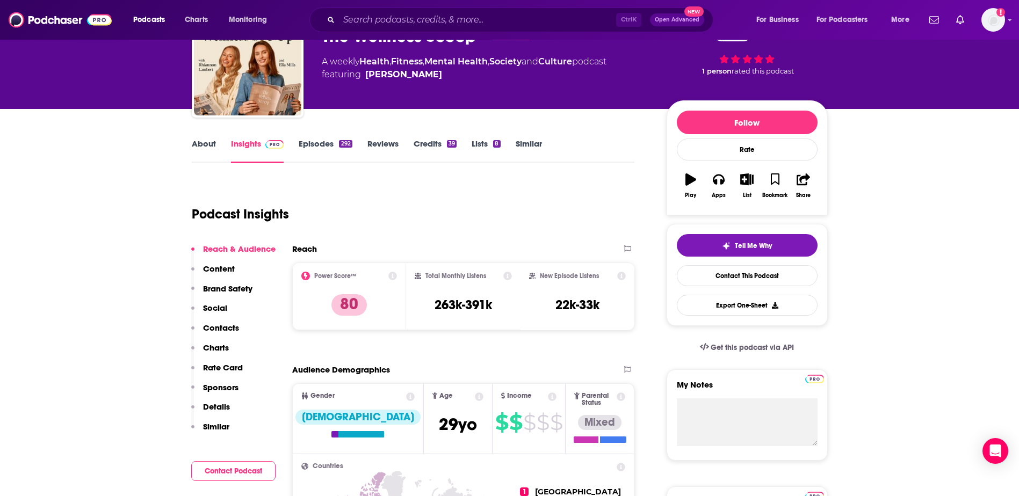
scroll to position [161, 0]
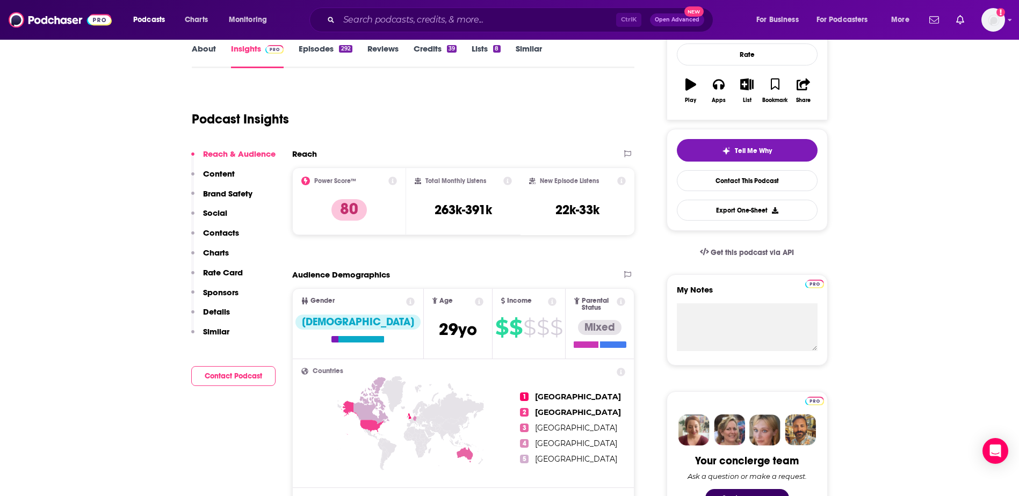
click at [202, 55] on link "About" at bounding box center [204, 56] width 24 height 25
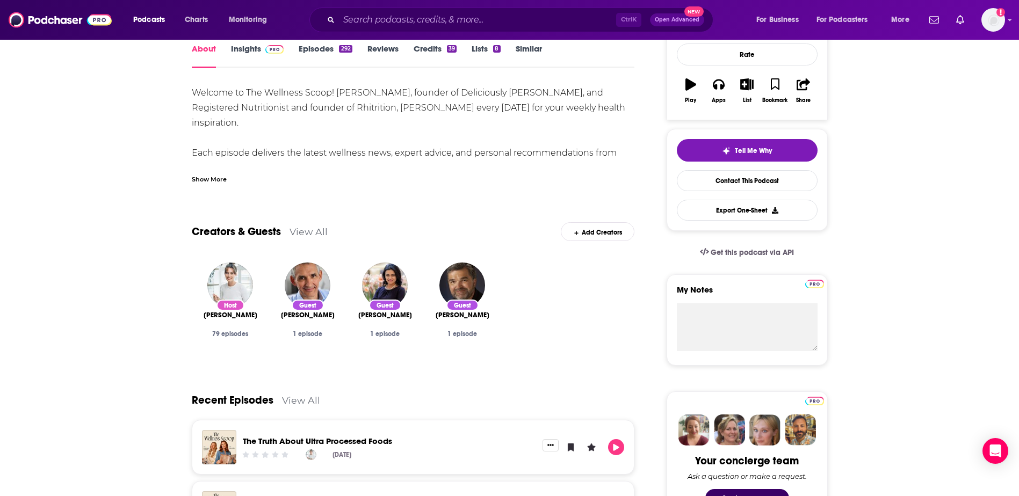
scroll to position [376, 0]
